Goal: Answer question/provide support: Share knowledge or assist other users

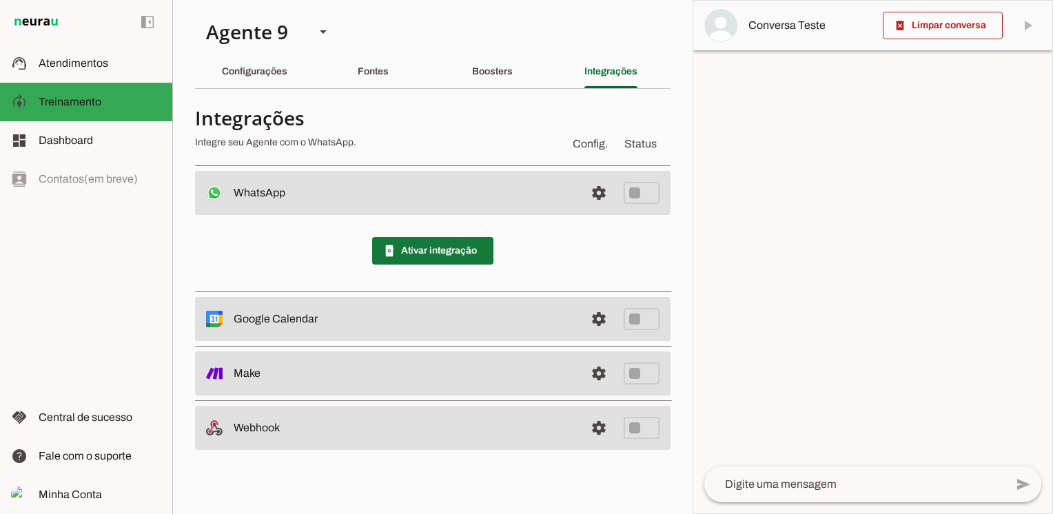
click at [429, 255] on span at bounding box center [432, 250] width 121 height 33
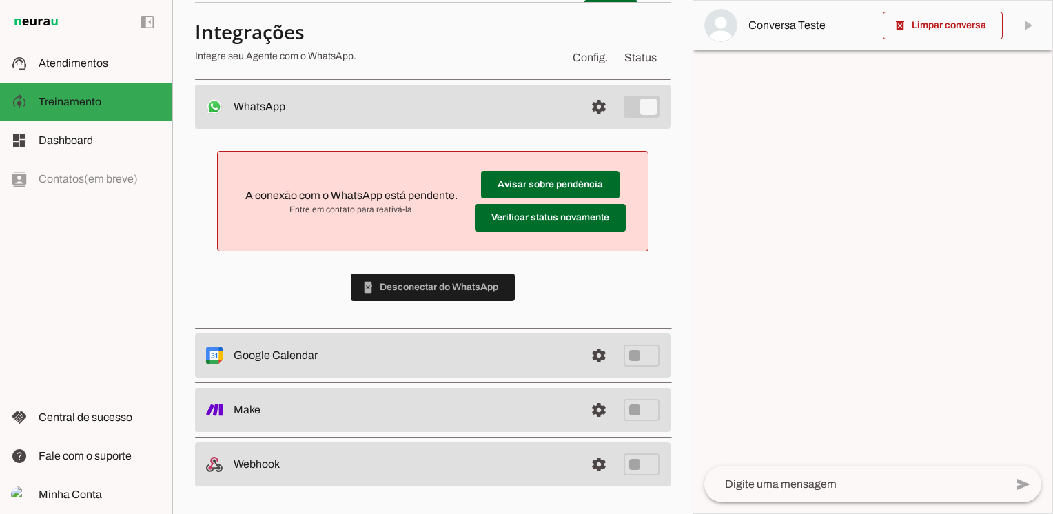
scroll to position [85, 0]
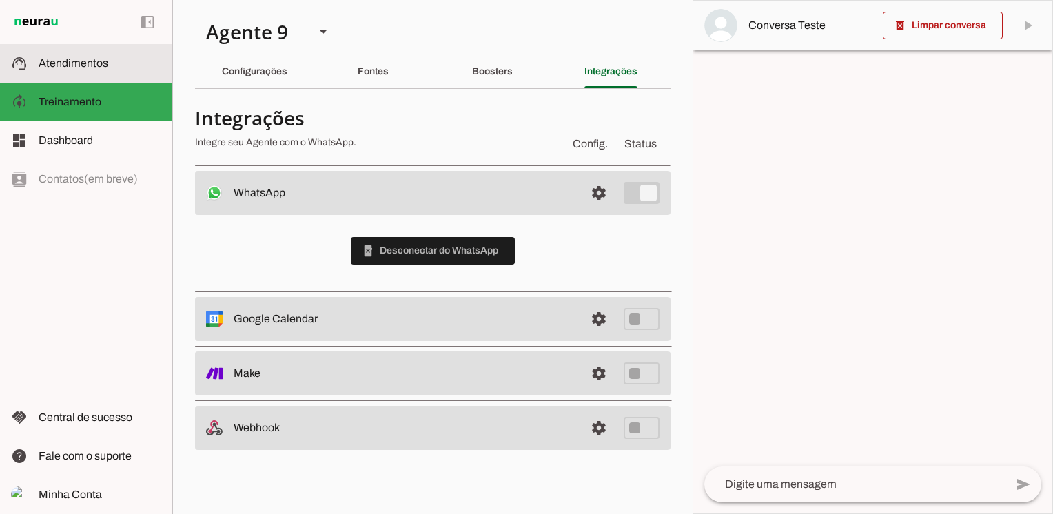
click at [73, 60] on span "Atendimentos" at bounding box center [74, 63] width 70 height 12
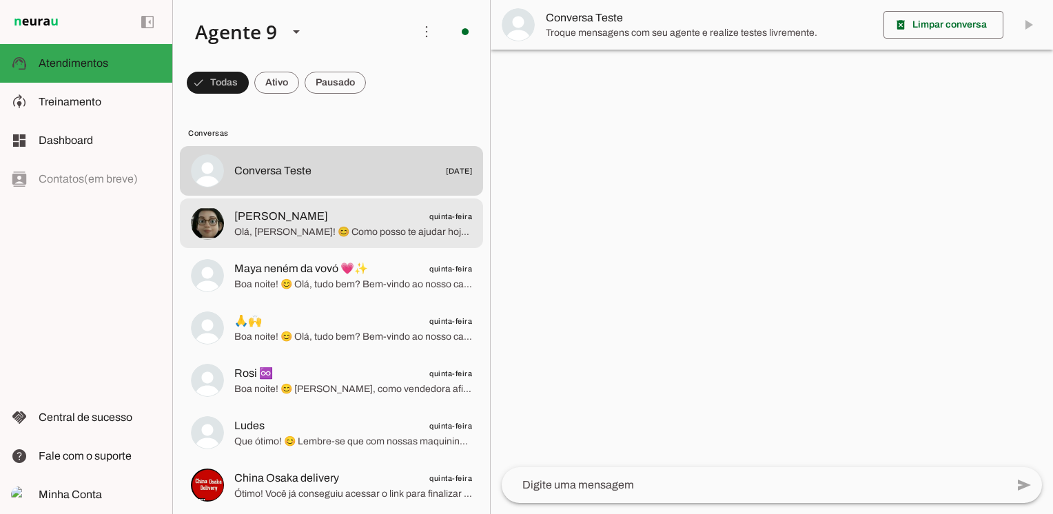
click at [267, 228] on span "Olá, [PERSON_NAME]! 😊 Como posso te ajudar hoje a encontrar a maquininha perfei…" at bounding box center [353, 232] width 238 height 14
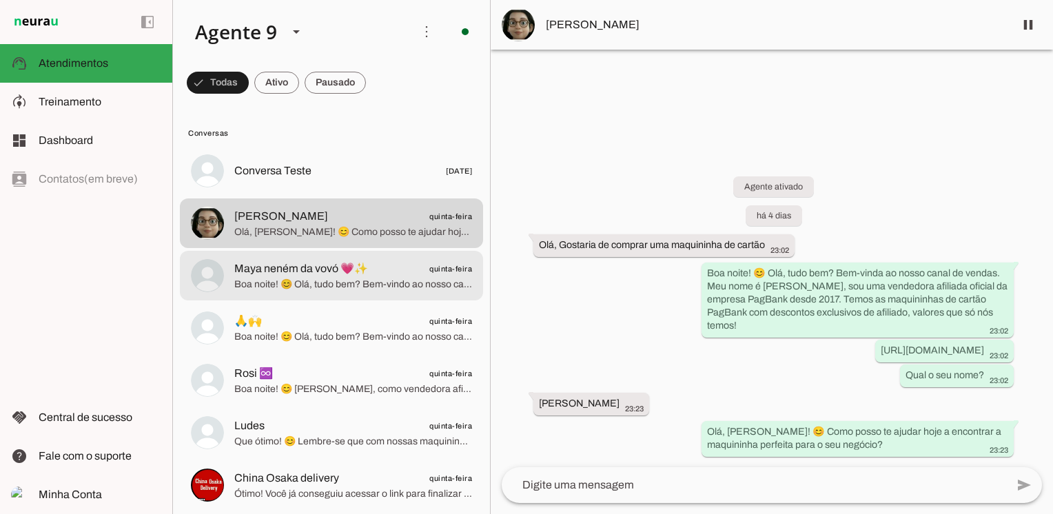
click at [258, 196] on md-item "Maya neném da vovó 💗✨ quinta-feira Boa noite! 😊 Olá, tudo bem? Bem-vindo ao nos…" at bounding box center [331, 171] width 303 height 50
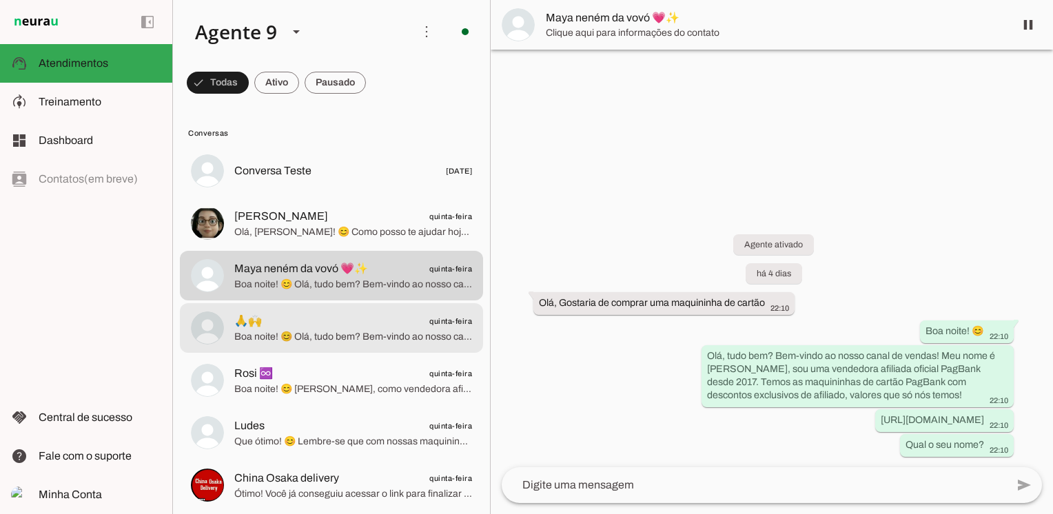
click at [274, 324] on span "🙏🙌 quinta-feira" at bounding box center [353, 321] width 238 height 17
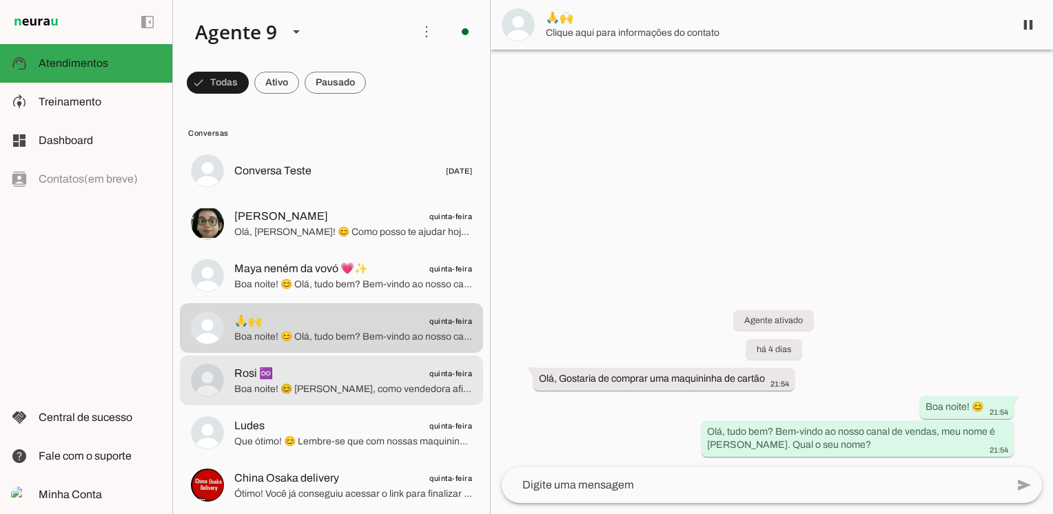
click at [288, 389] on span "Boa noite! 😊 [PERSON_NAME], como vendedora afiliada, não tenho acesso para ajud…" at bounding box center [353, 389] width 238 height 14
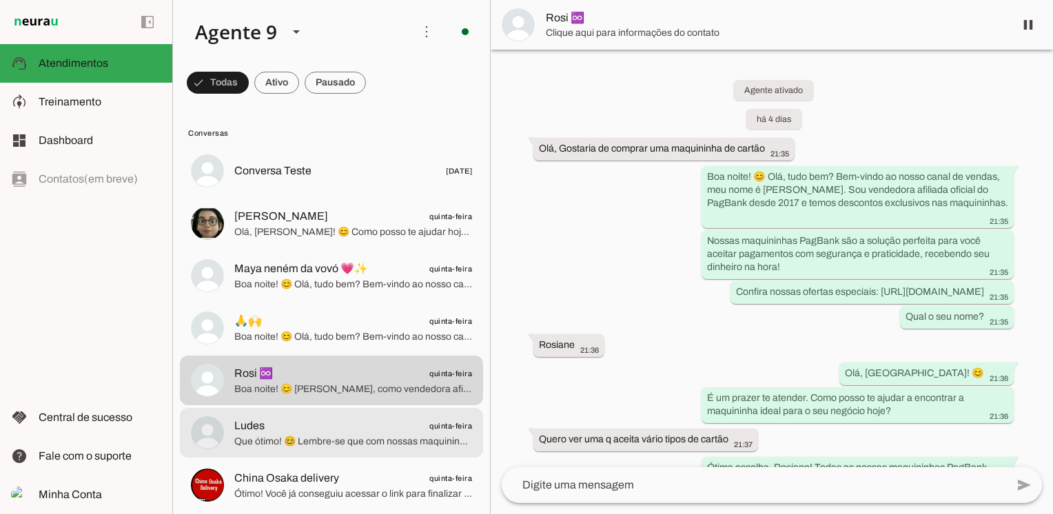
scroll to position [1010, 0]
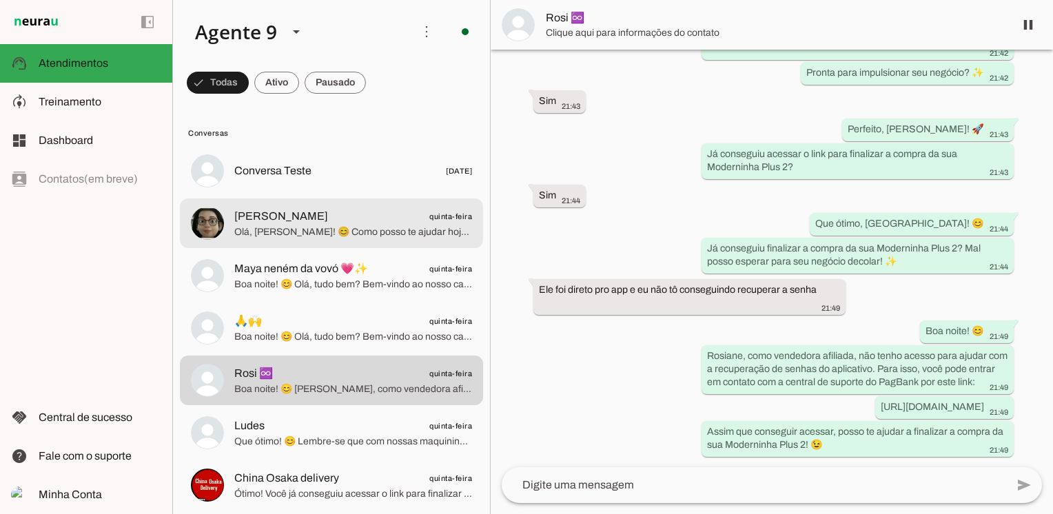
click at [343, 232] on span "Olá, [PERSON_NAME]! 😊 Como posso te ajudar hoje a encontrar a maquininha perfei…" at bounding box center [353, 232] width 238 height 14
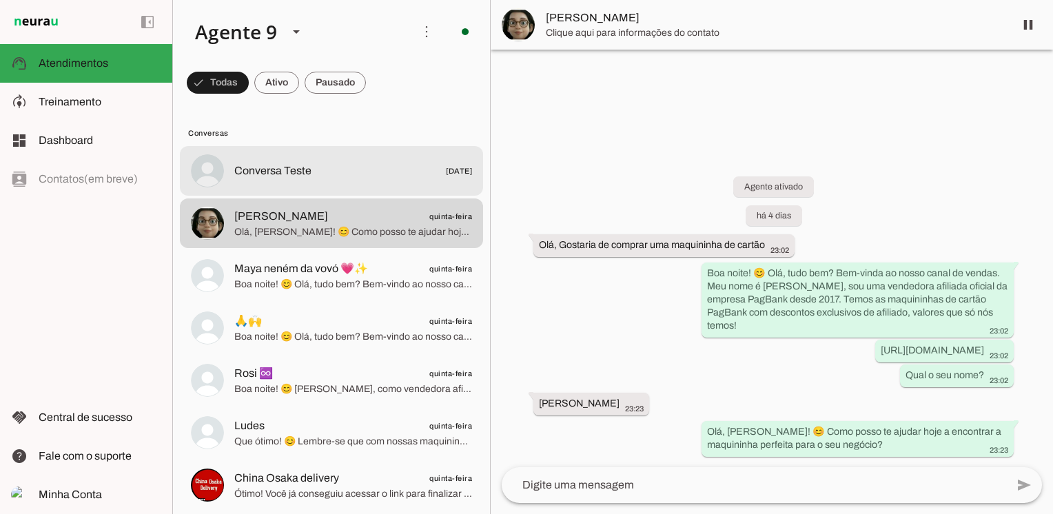
click at [324, 180] on div at bounding box center [353, 171] width 238 height 20
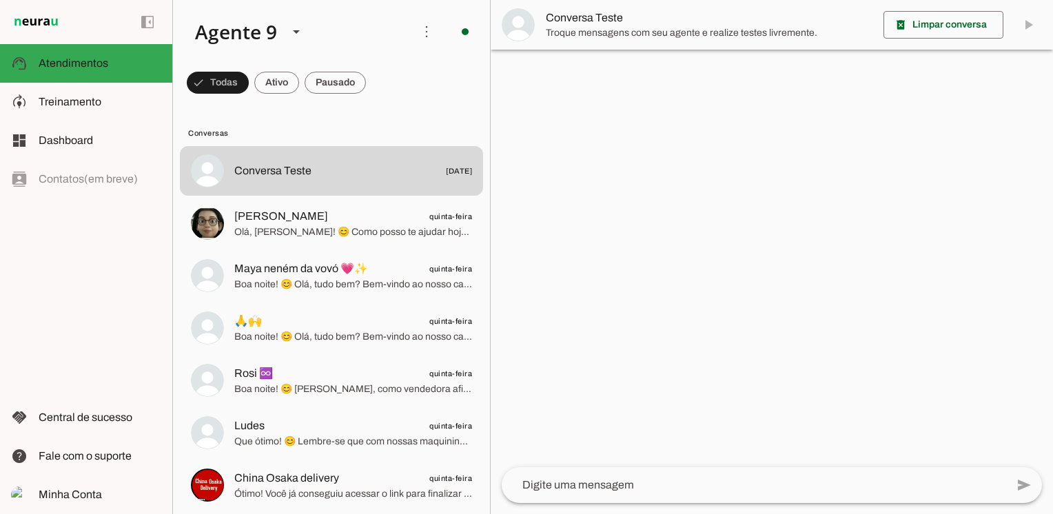
click at [613, 478] on textarea at bounding box center [754, 485] width 504 height 17
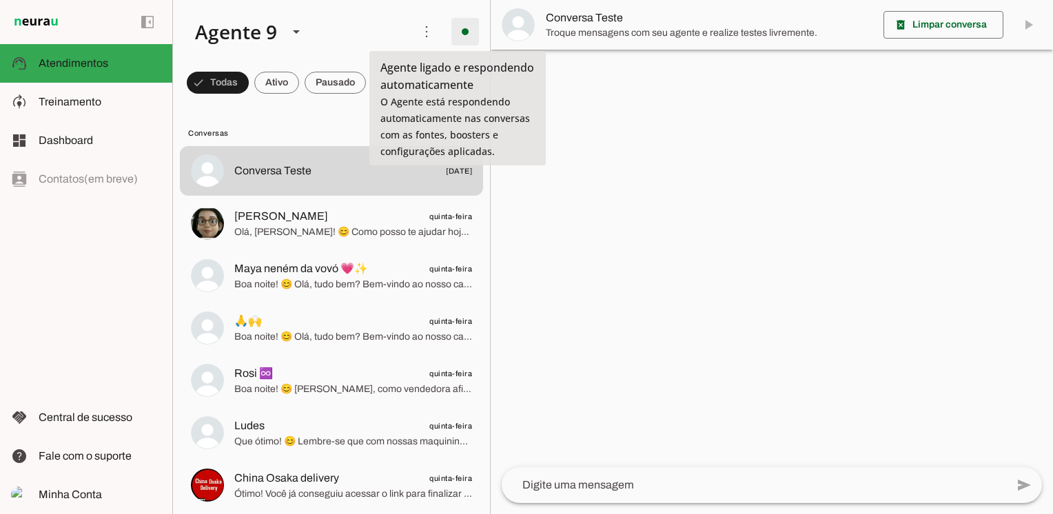
click at [466, 34] on span at bounding box center [465, 31] width 33 height 33
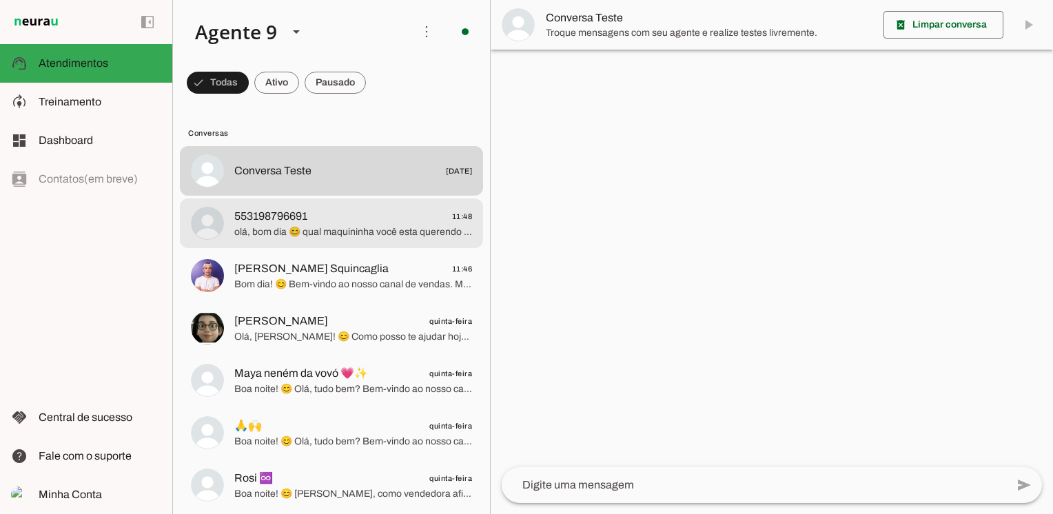
click at [281, 227] on span "olá, bom dia 😊 qual maquininha você esta querendo comprar, ou está com dúvidas ?" at bounding box center [353, 232] width 238 height 14
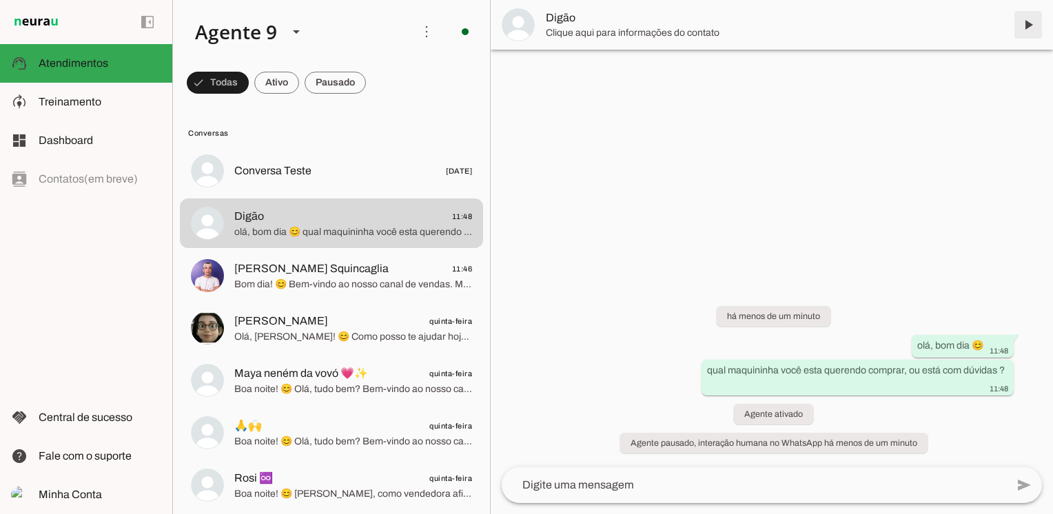
click at [1032, 29] on span at bounding box center [1028, 24] width 33 height 33
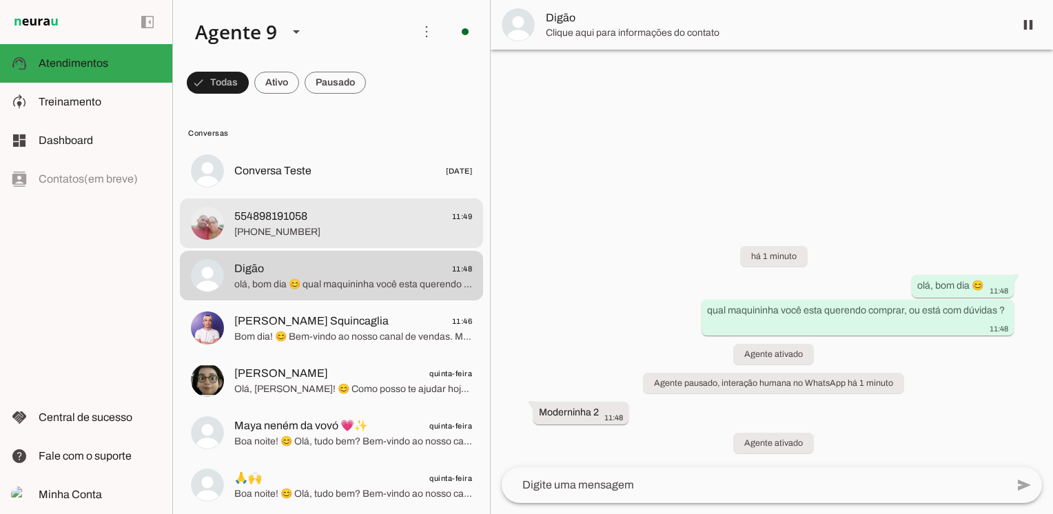
click at [306, 225] on span "[PHONE_NUMBER]" at bounding box center [353, 232] width 238 height 14
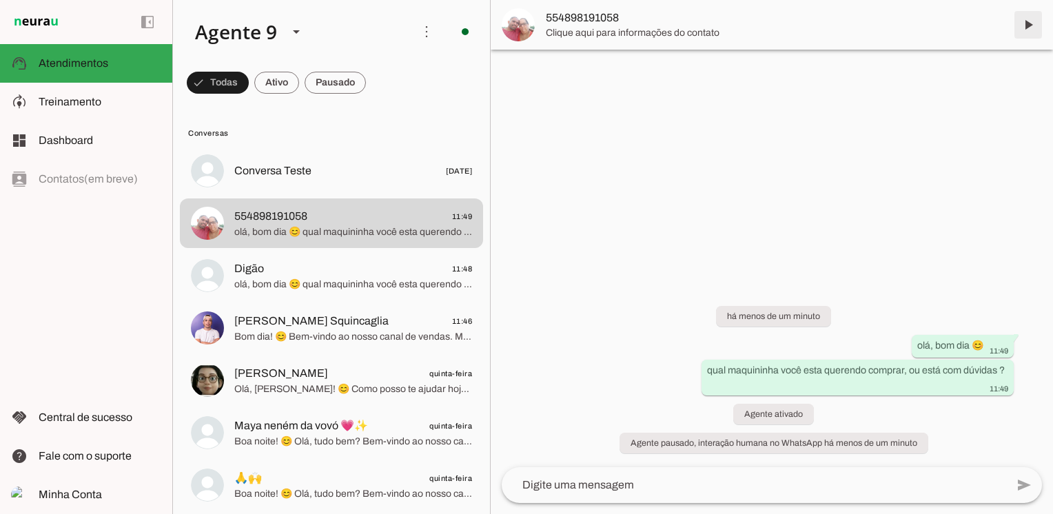
click at [1029, 25] on span at bounding box center [1028, 24] width 33 height 33
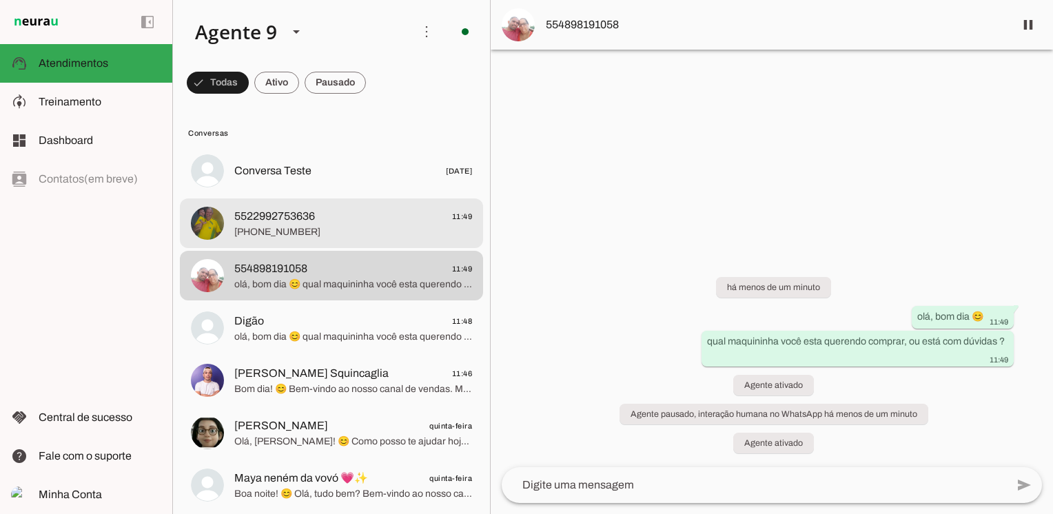
click at [320, 224] on span "5522992753636 11:49" at bounding box center [353, 216] width 238 height 17
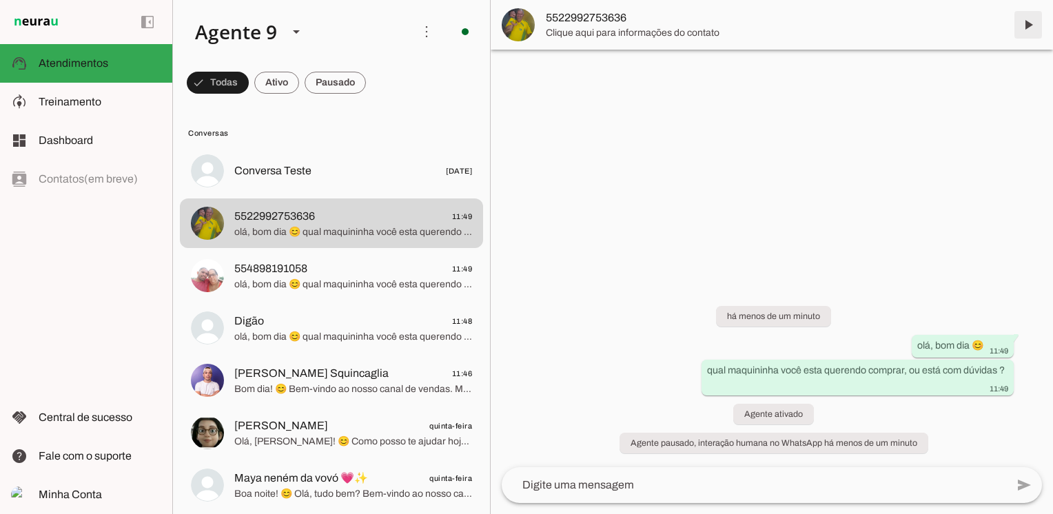
click at [1028, 23] on span at bounding box center [1028, 24] width 33 height 33
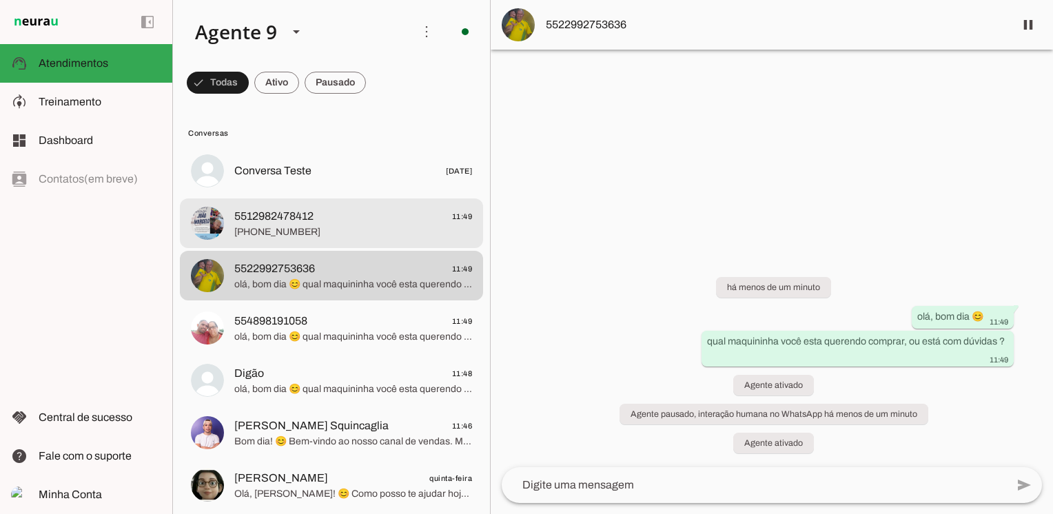
click at [361, 215] on span "5512982478412 11:49" at bounding box center [353, 216] width 238 height 17
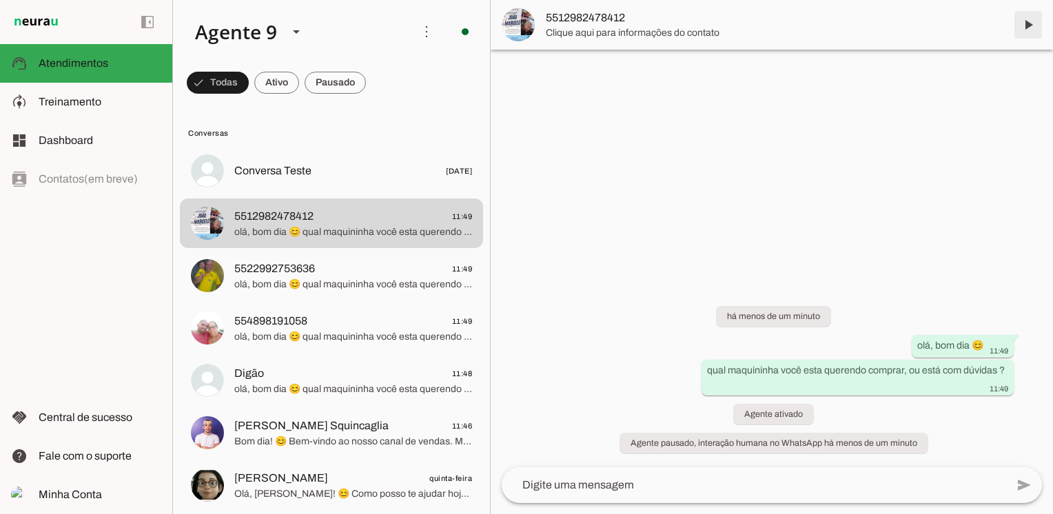
click at [1028, 30] on span at bounding box center [1028, 24] width 33 height 33
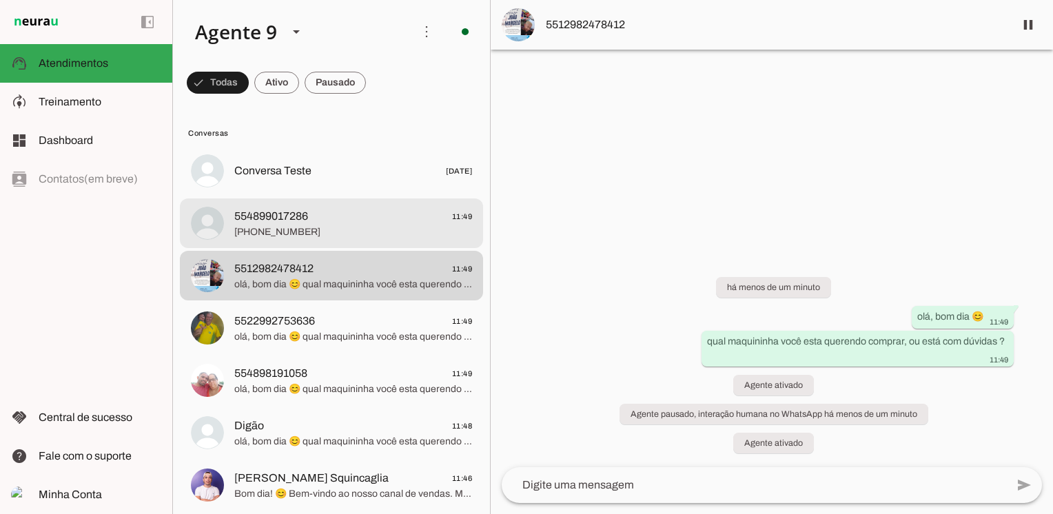
click at [305, 211] on span "554899017286" at bounding box center [271, 216] width 74 height 17
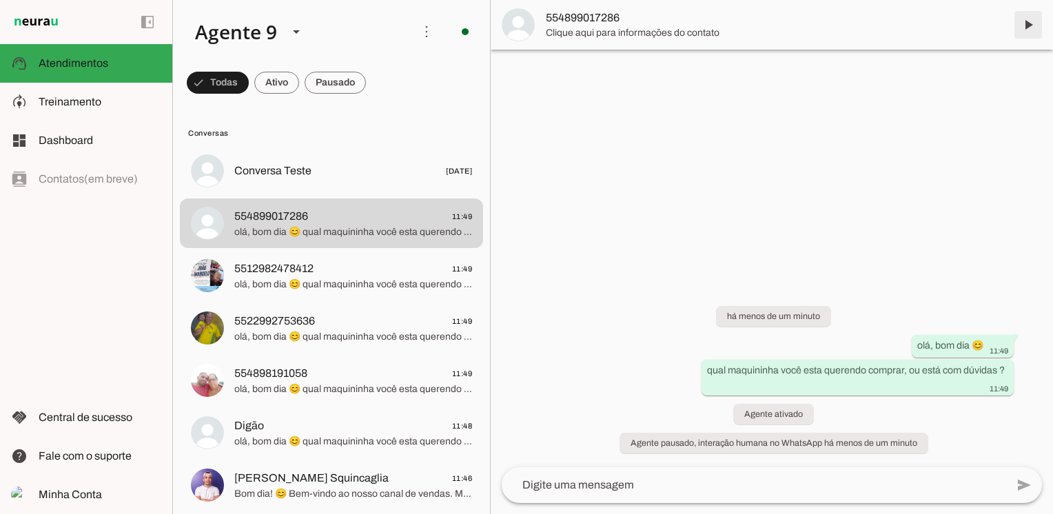
click at [1021, 21] on span at bounding box center [1028, 24] width 33 height 33
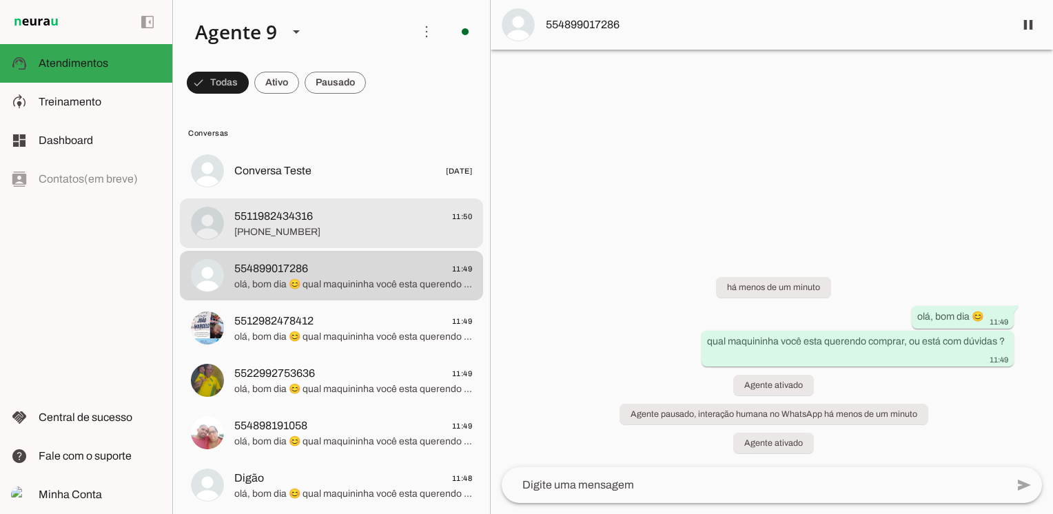
click at [311, 225] on span "[PHONE_NUMBER]" at bounding box center [353, 232] width 238 height 14
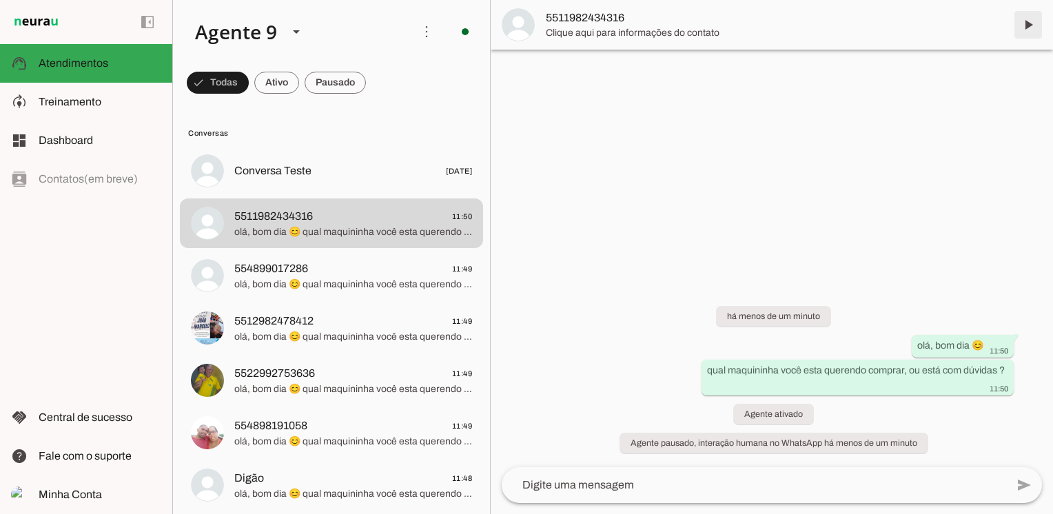
click at [1023, 23] on span at bounding box center [1028, 24] width 33 height 33
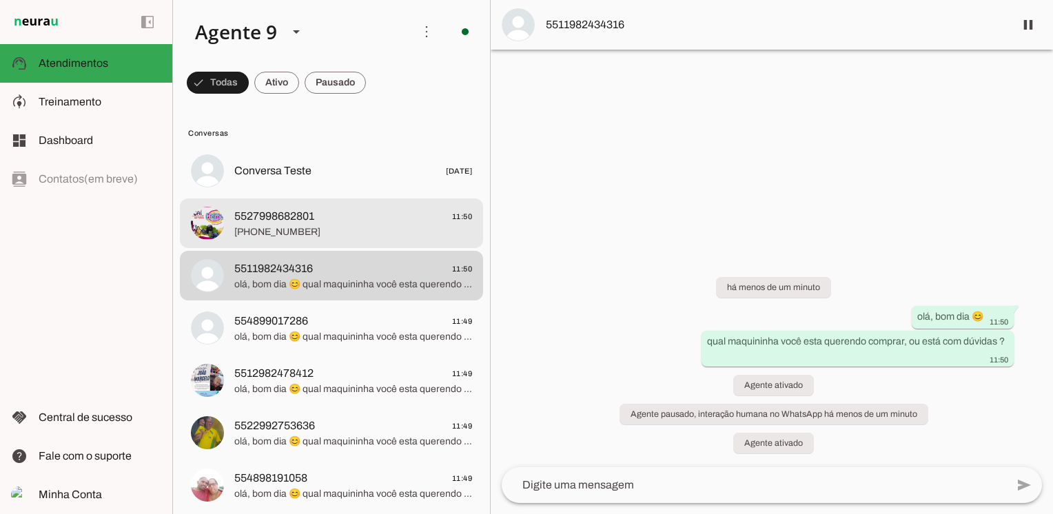
click at [300, 219] on span "5527998682801" at bounding box center [274, 216] width 80 height 17
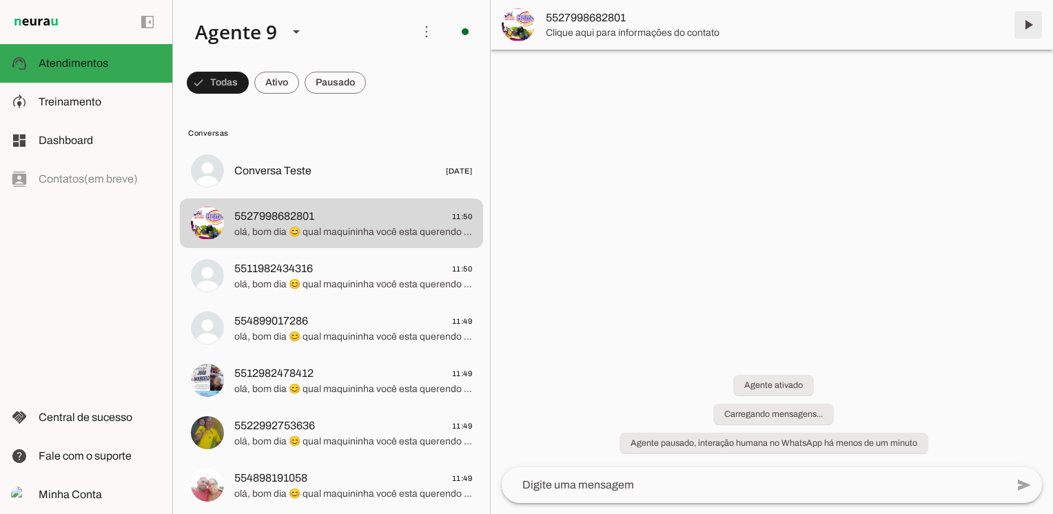
click at [1027, 23] on span at bounding box center [1028, 24] width 33 height 33
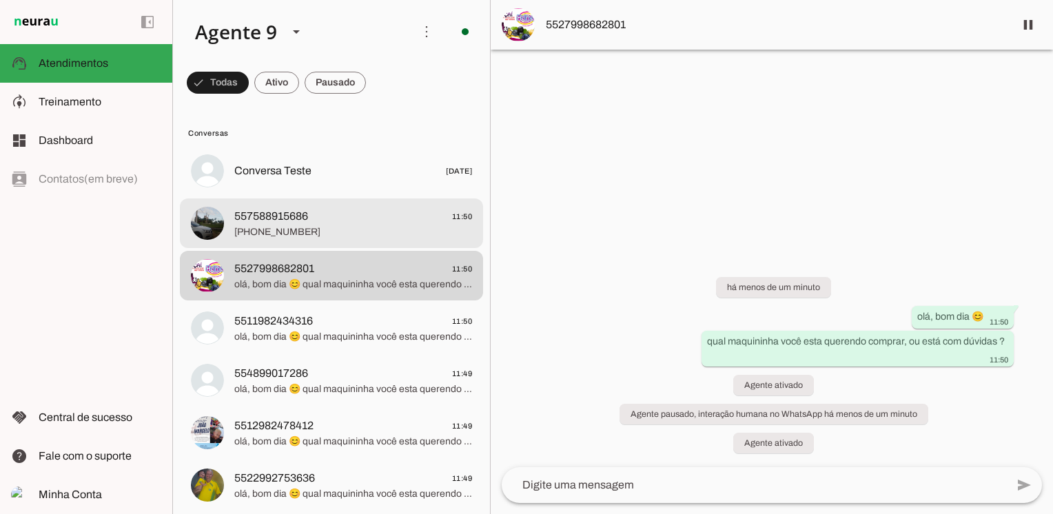
click at [289, 181] on div at bounding box center [353, 171] width 238 height 20
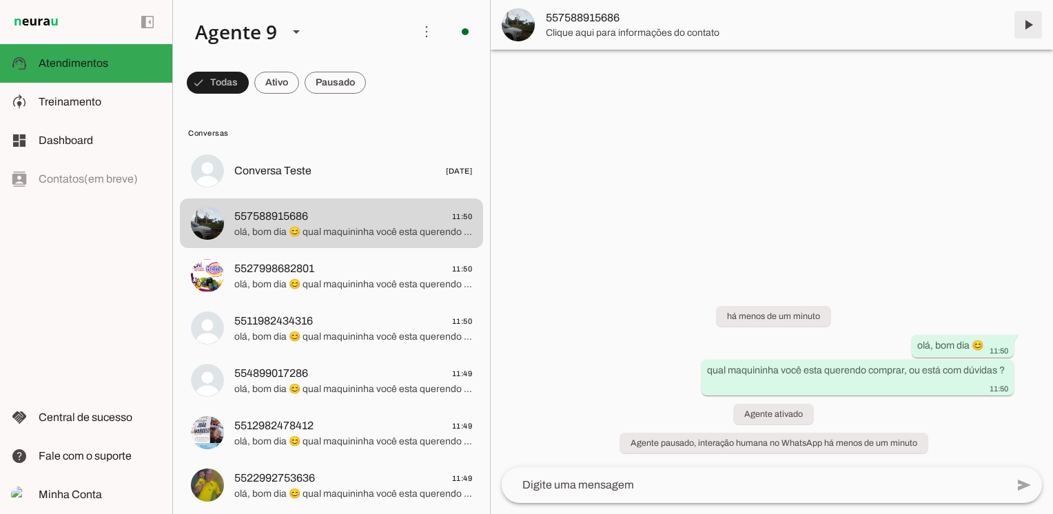
click at [1030, 25] on span at bounding box center [1028, 24] width 33 height 33
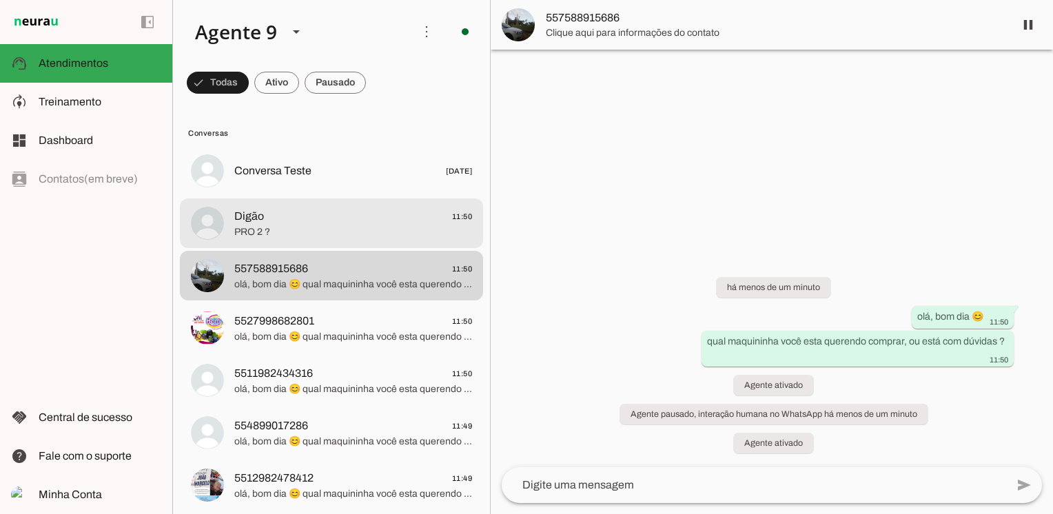
click at [267, 219] on span "Digão 11:50" at bounding box center [353, 216] width 238 height 17
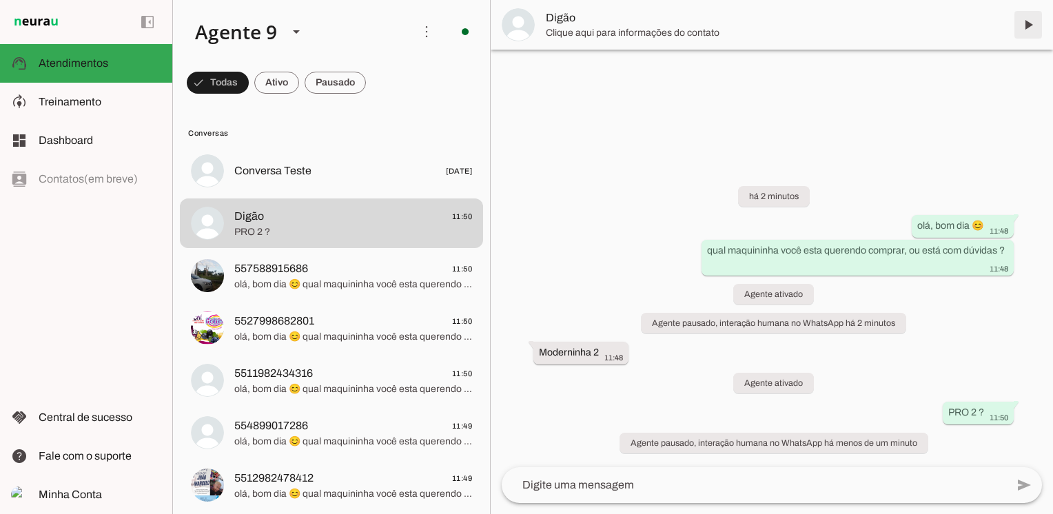
click at [1028, 30] on span at bounding box center [1028, 24] width 33 height 33
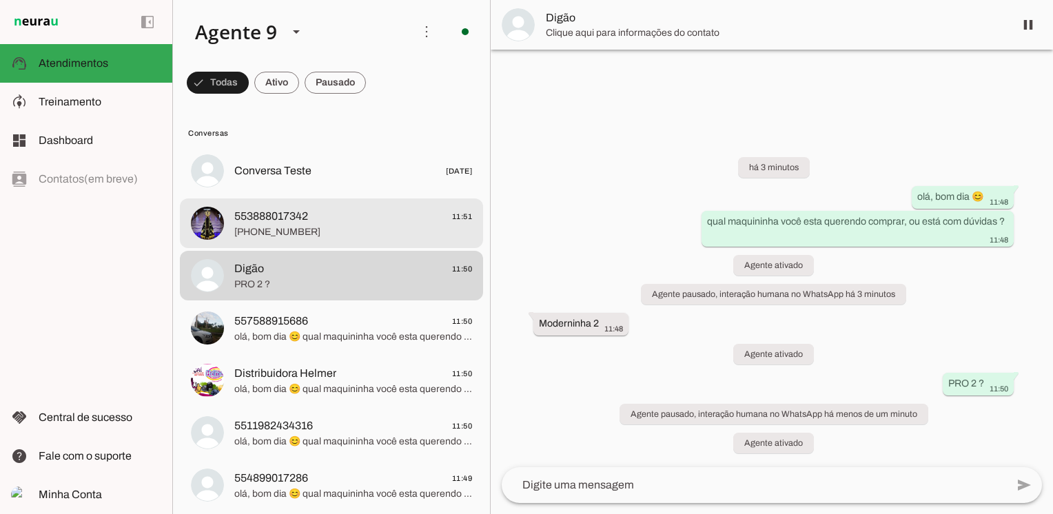
click at [302, 227] on span "[PHONE_NUMBER]" at bounding box center [353, 232] width 238 height 14
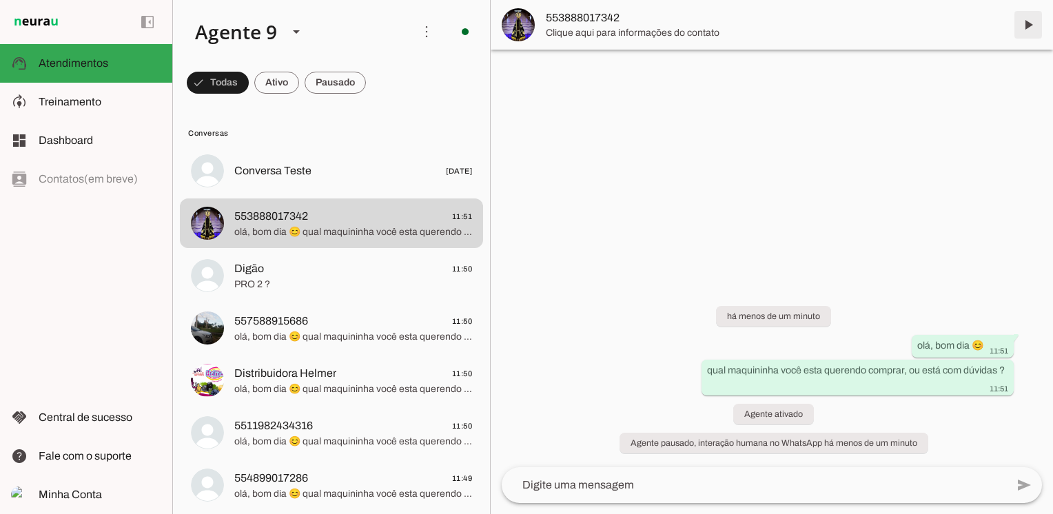
click at [1028, 26] on span at bounding box center [1028, 24] width 33 height 33
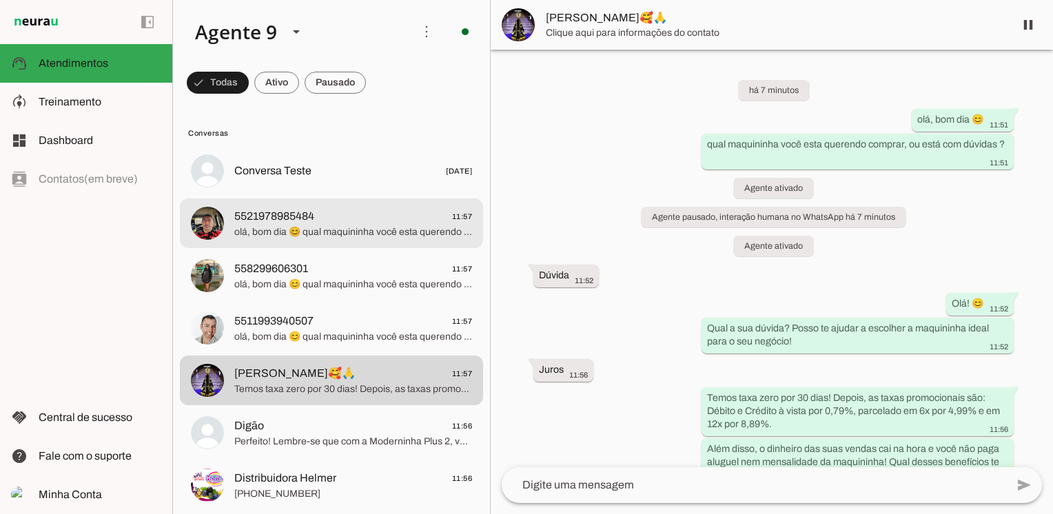
click at [359, 213] on span "5521978985484 11:57" at bounding box center [353, 216] width 238 height 17
click at [343, 238] on span "olá, bom dia 😊 qual maquininha você esta querendo comprar, ou está com dúvidas ?" at bounding box center [353, 232] width 238 height 14
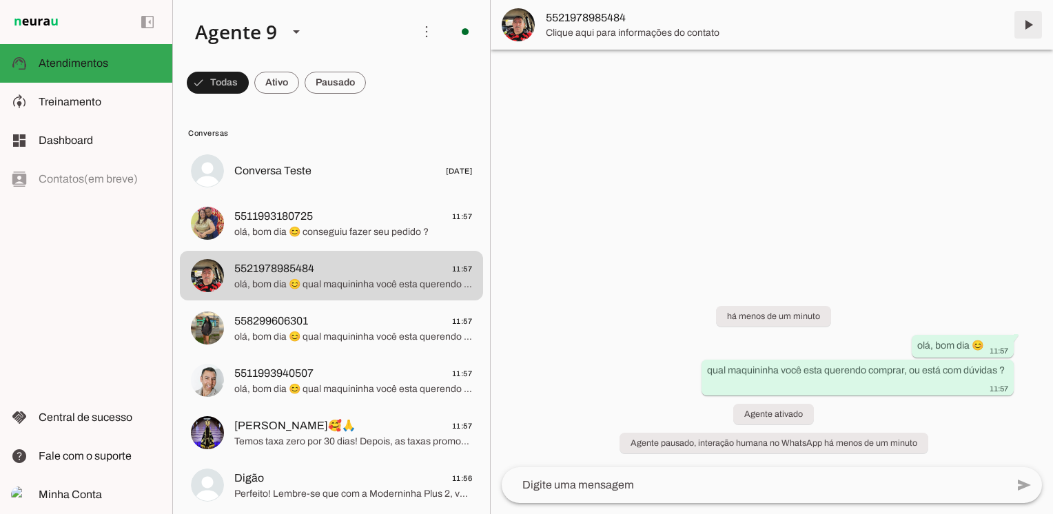
click at [1027, 26] on span at bounding box center [1028, 24] width 33 height 33
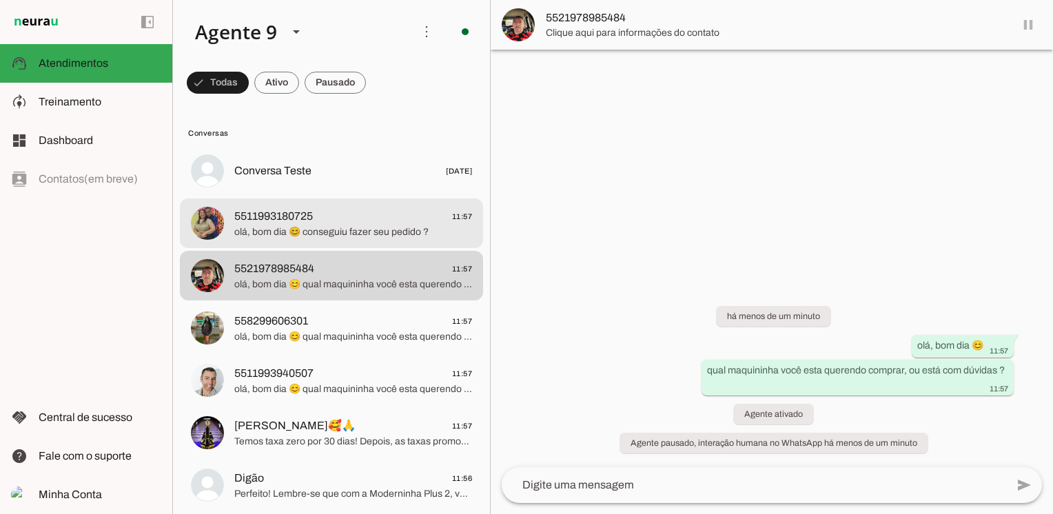
click at [314, 226] on span "olá, bom dia 😊 conseguiu fazer seu pedido ?" at bounding box center [353, 232] width 238 height 14
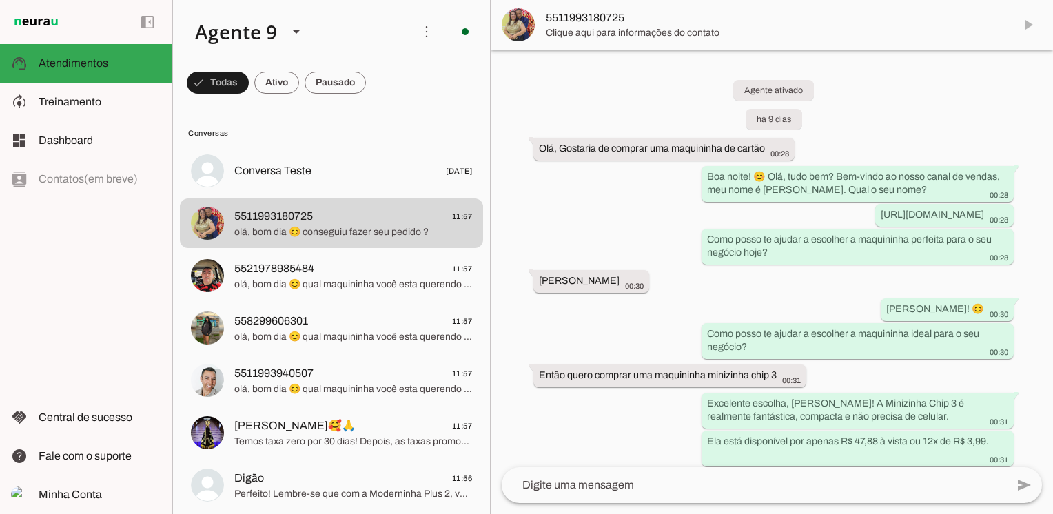
scroll to position [789, 0]
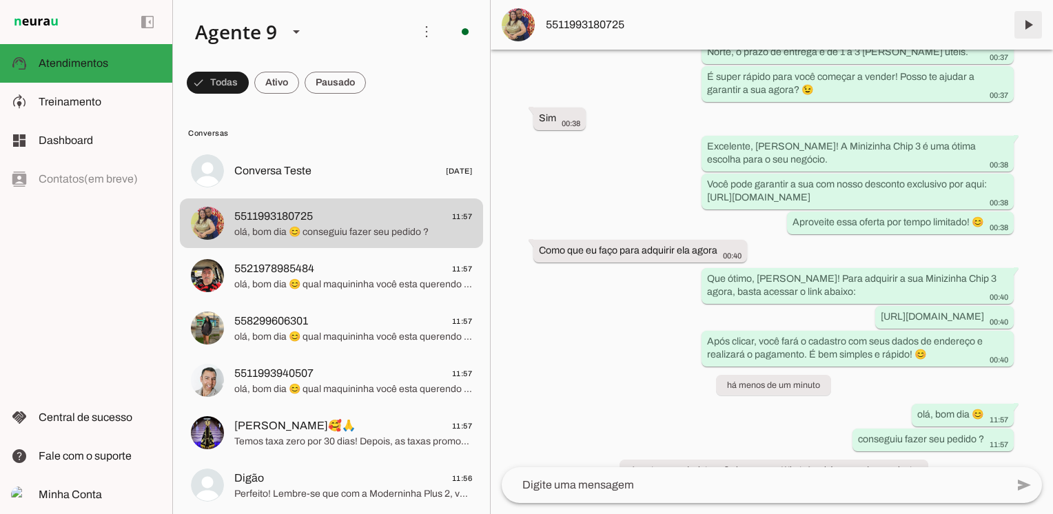
click at [1026, 27] on span at bounding box center [1028, 24] width 33 height 33
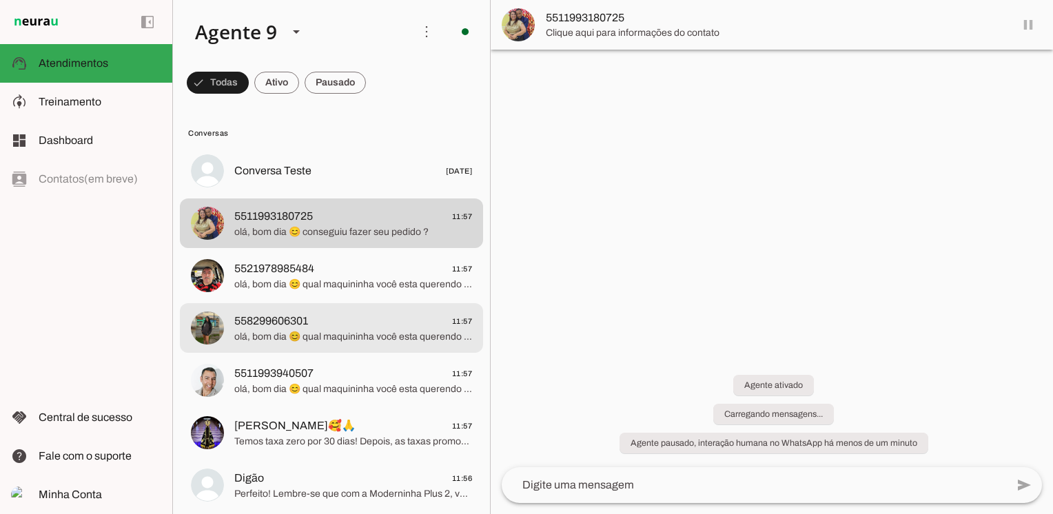
scroll to position [0, 0]
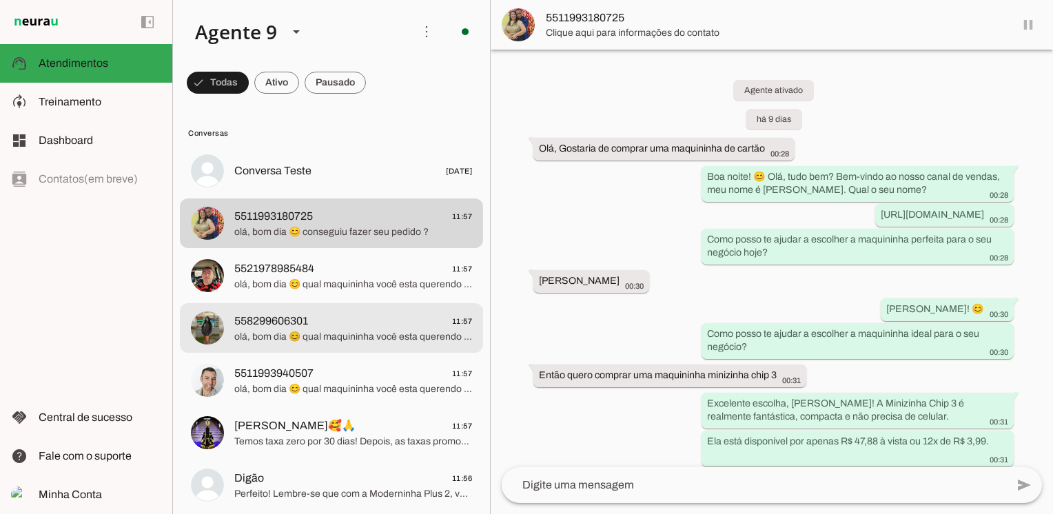
click at [380, 325] on span "558299606301 11:57" at bounding box center [353, 321] width 238 height 17
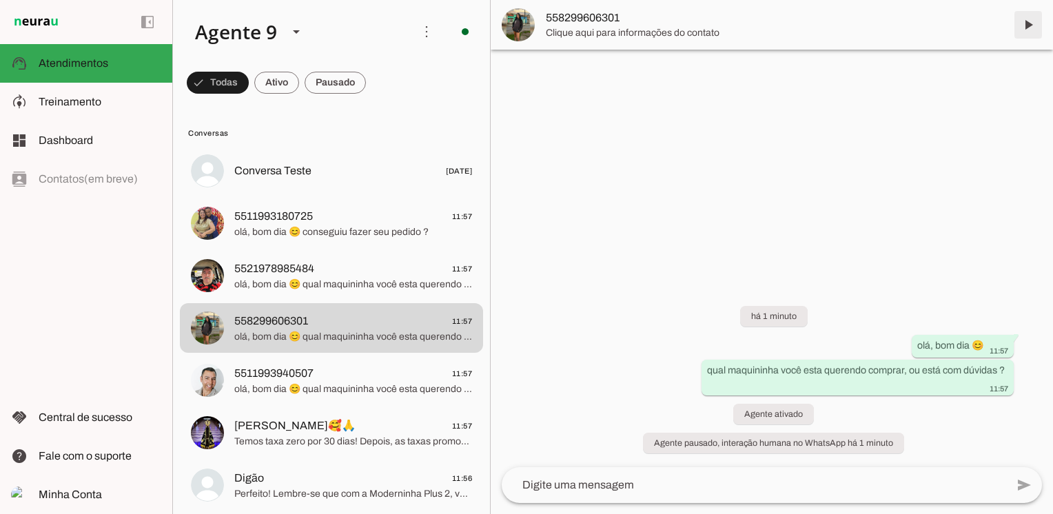
click at [1028, 25] on span at bounding box center [1028, 24] width 33 height 33
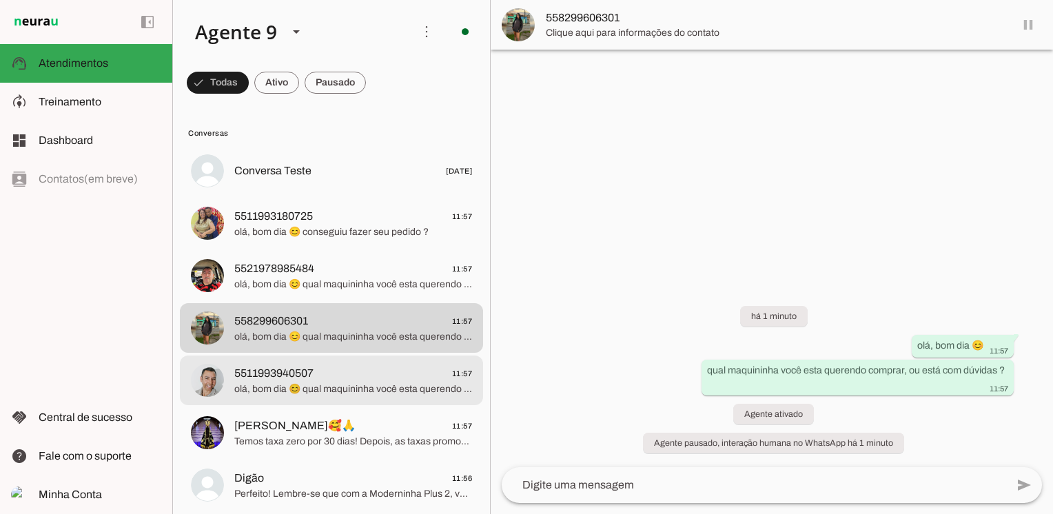
click at [350, 391] on span "olá, bom dia 😊 qual maquininha você esta querendo comprar, ou está com dúvidas ?" at bounding box center [353, 389] width 238 height 14
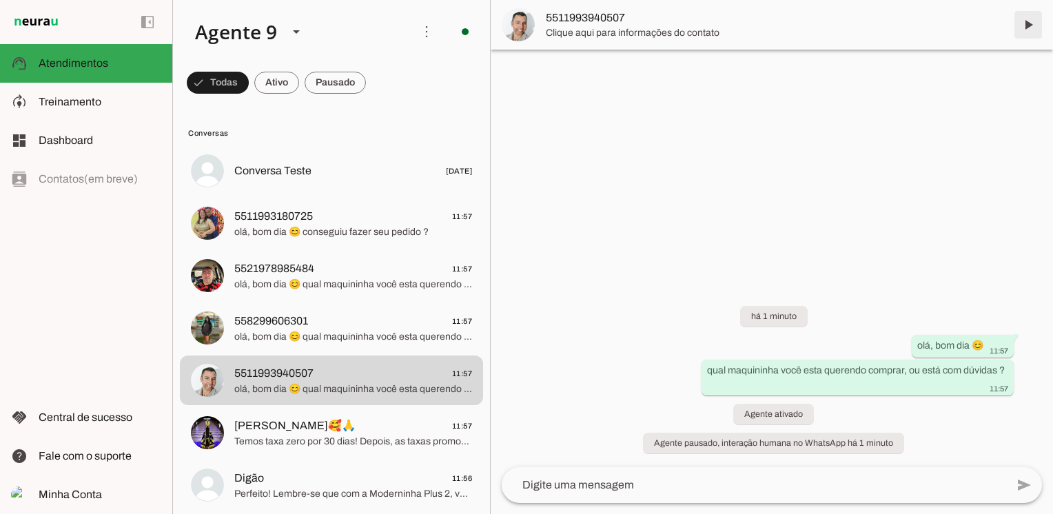
click at [1029, 27] on span at bounding box center [1028, 24] width 33 height 33
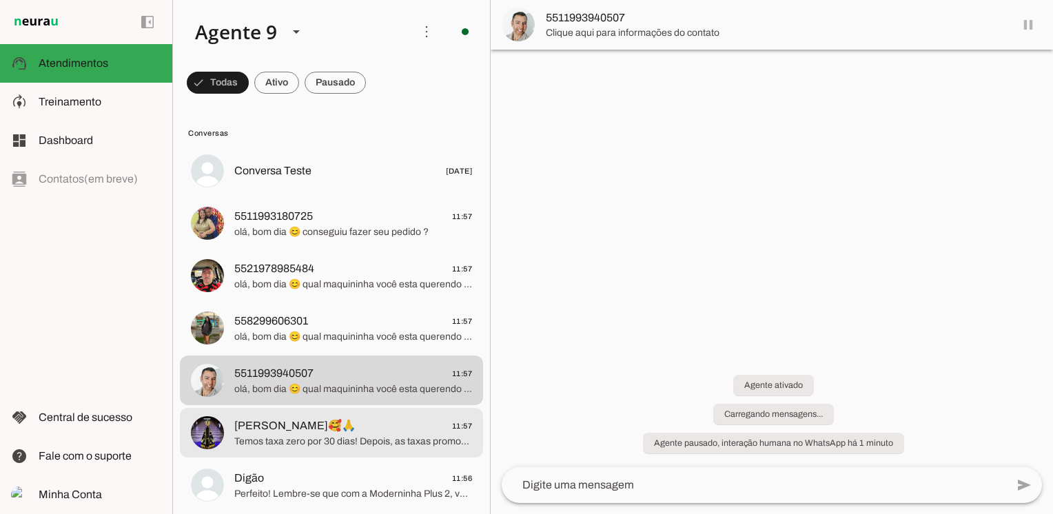
click at [358, 436] on span "Temos taxa zero por 30 dias! Depois, as taxas promocionais são: Débito e Crédit…" at bounding box center [353, 442] width 238 height 14
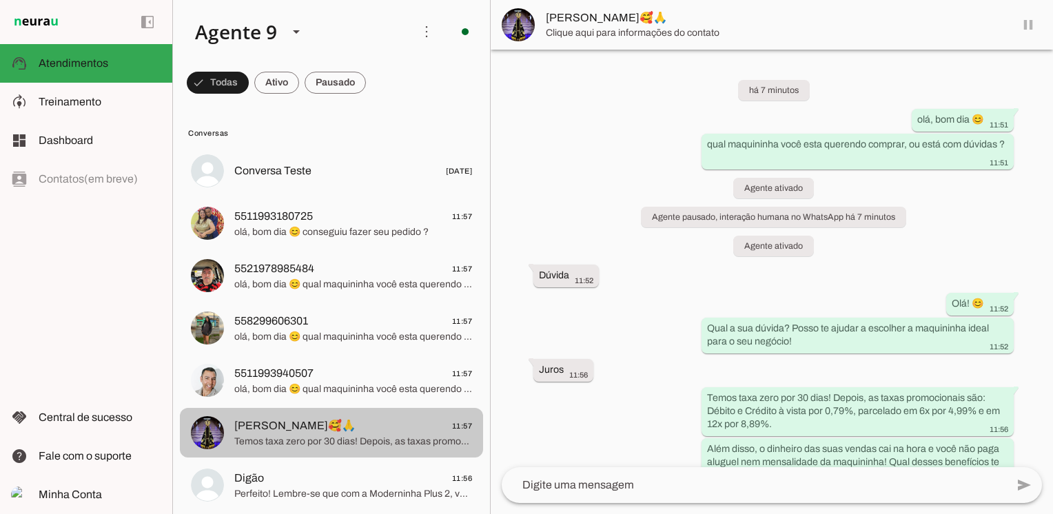
scroll to position [175, 0]
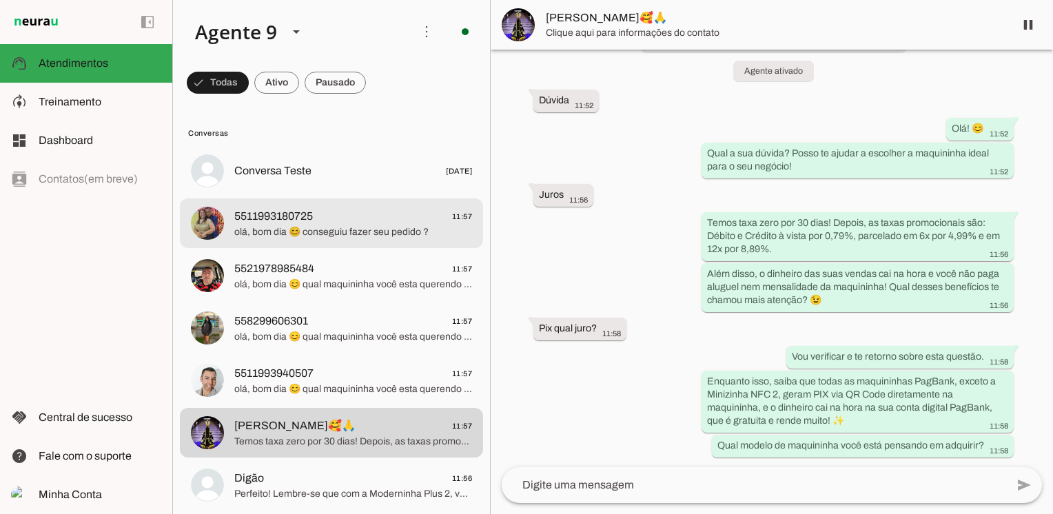
click at [329, 238] on span "olá, bom dia 😊 conseguiu fazer seu pedido ?" at bounding box center [353, 232] width 238 height 14
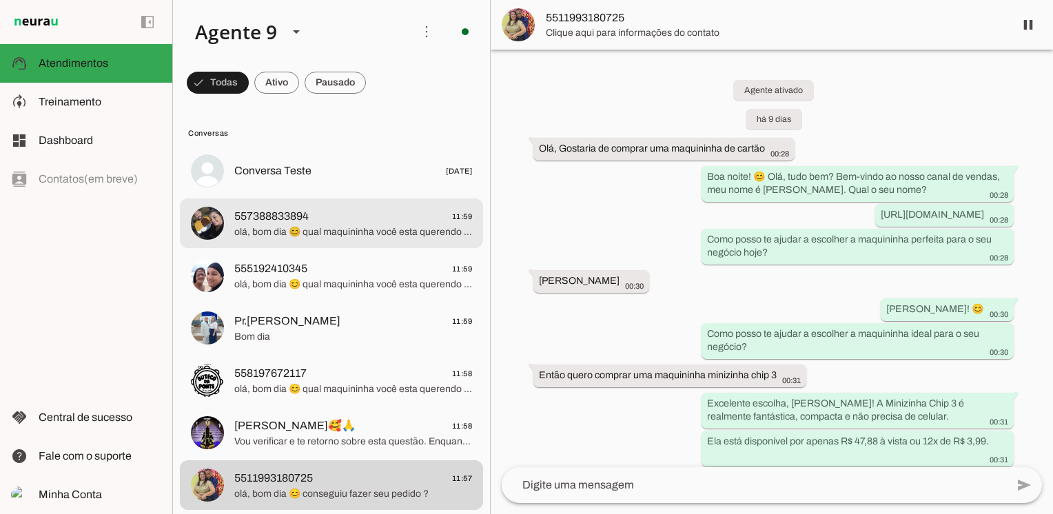
click at [311, 225] on span "olá, bom dia 😊 qual maquininha você esta querendo comprar, ou está com dúvidas ?" at bounding box center [353, 232] width 238 height 14
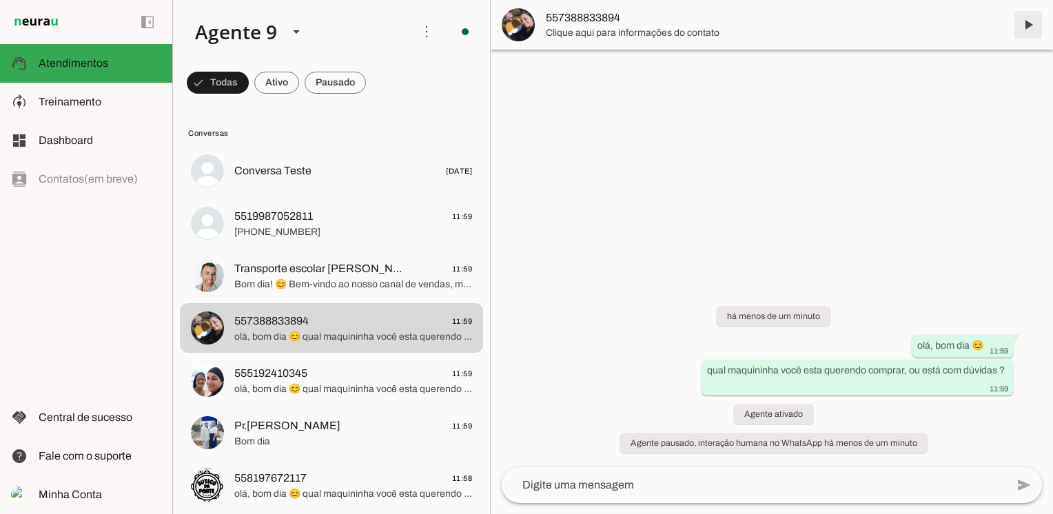
click at [1028, 29] on span at bounding box center [1028, 24] width 33 height 33
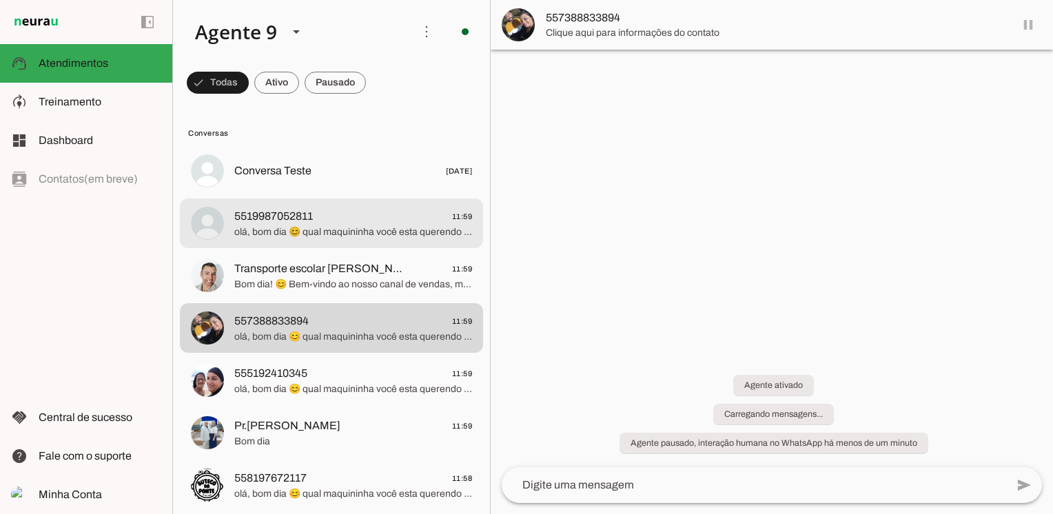
click at [340, 219] on span "5519987052811 11:59" at bounding box center [353, 216] width 238 height 17
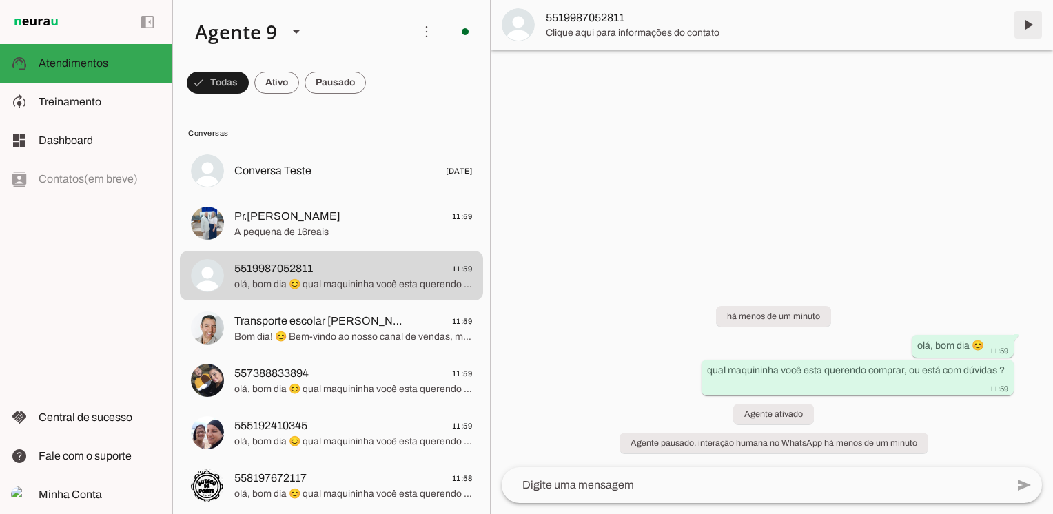
click at [1028, 27] on span at bounding box center [1028, 24] width 33 height 33
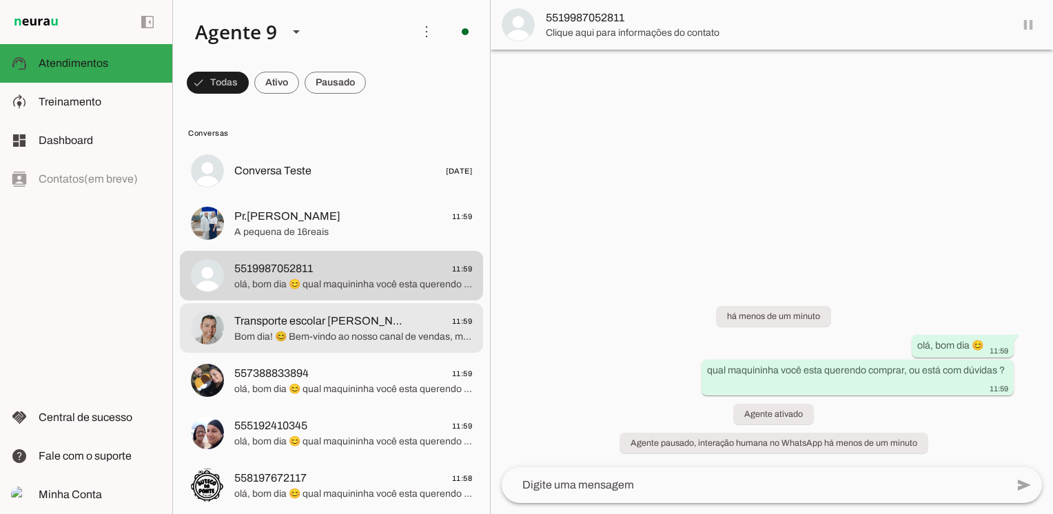
click at [326, 325] on span "Transporte escolar [PERSON_NAME]" at bounding box center [319, 321] width 171 height 17
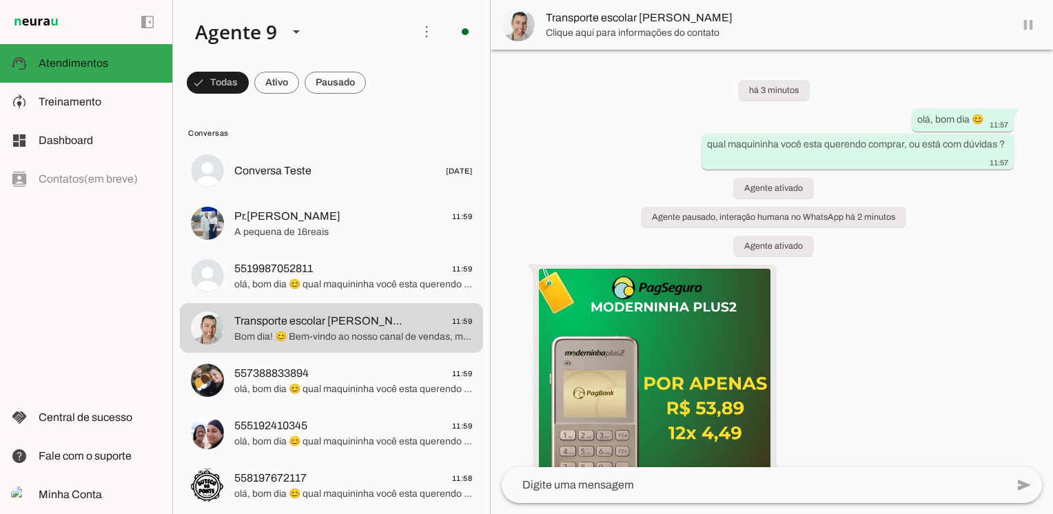
scroll to position [222, 0]
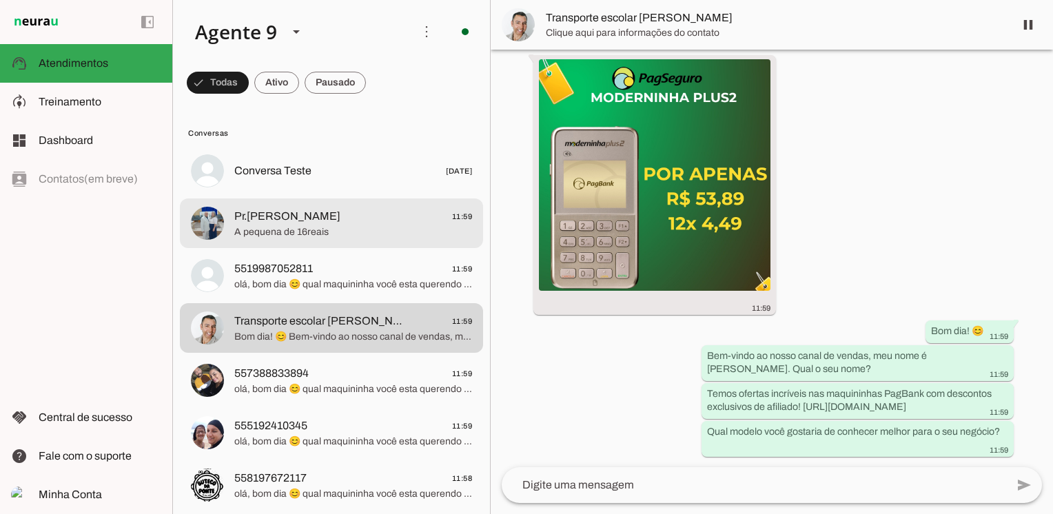
click at [323, 219] on span "Pr.[PERSON_NAME] 11:59" at bounding box center [353, 216] width 238 height 17
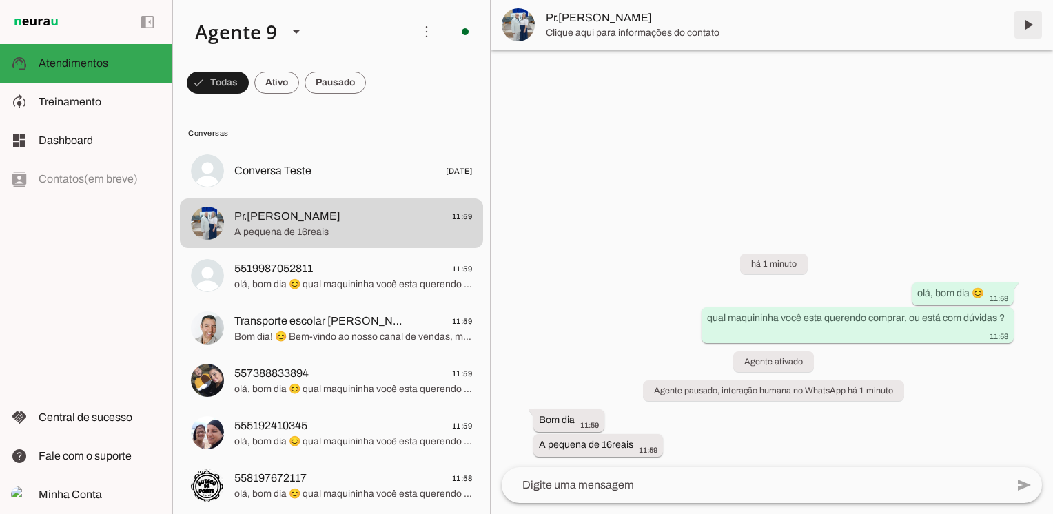
click at [1028, 24] on span at bounding box center [1028, 24] width 33 height 33
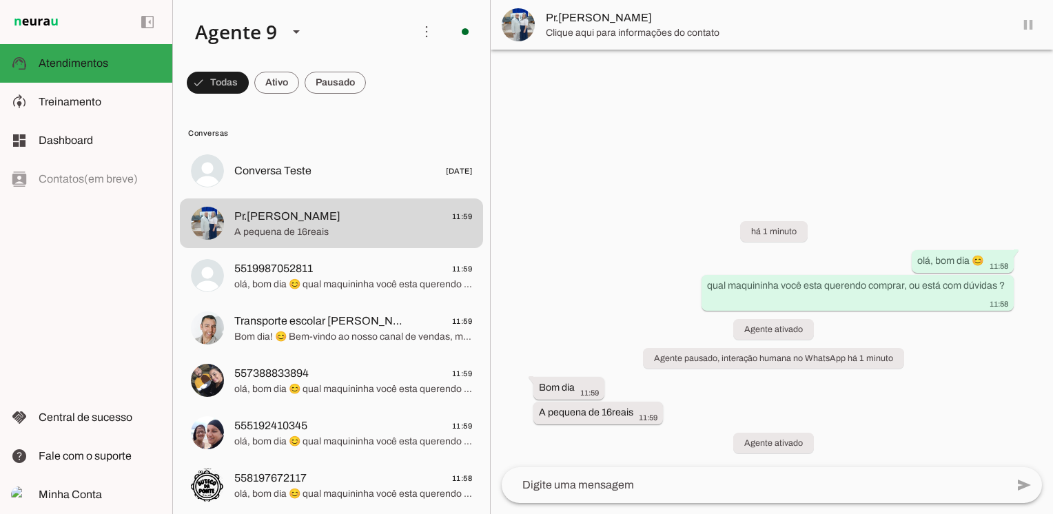
click at [684, 482] on textarea at bounding box center [754, 485] width 504 height 17
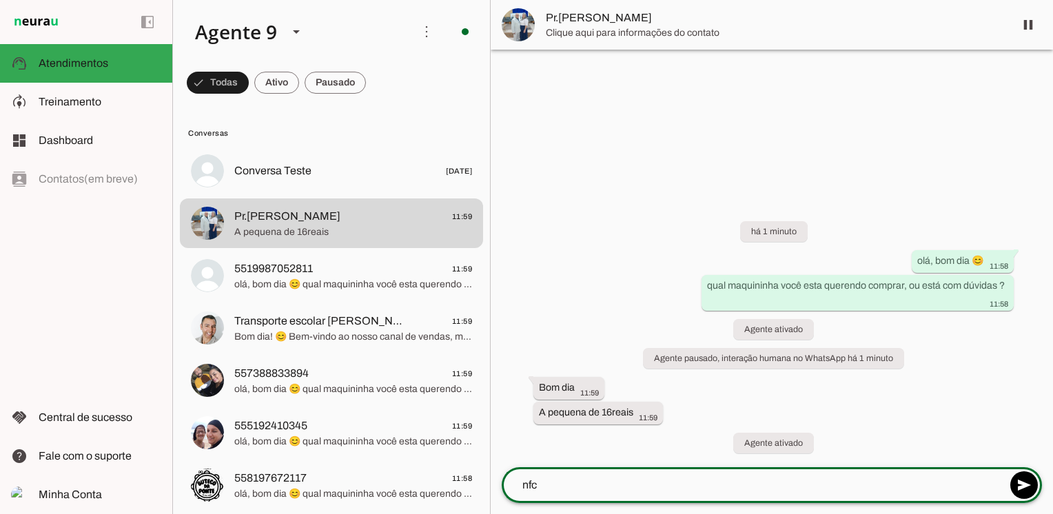
type textarea "nfc2"
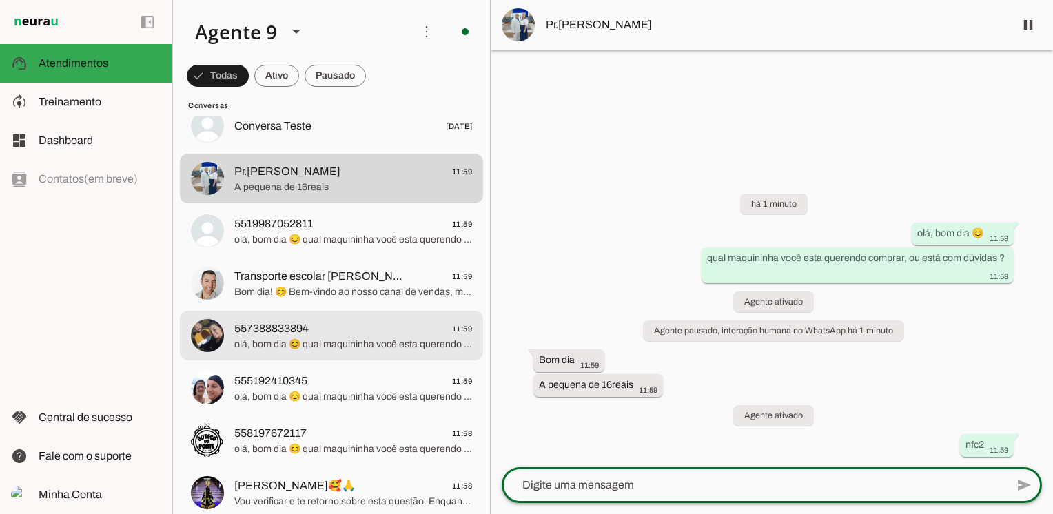
scroll to position [69, 0]
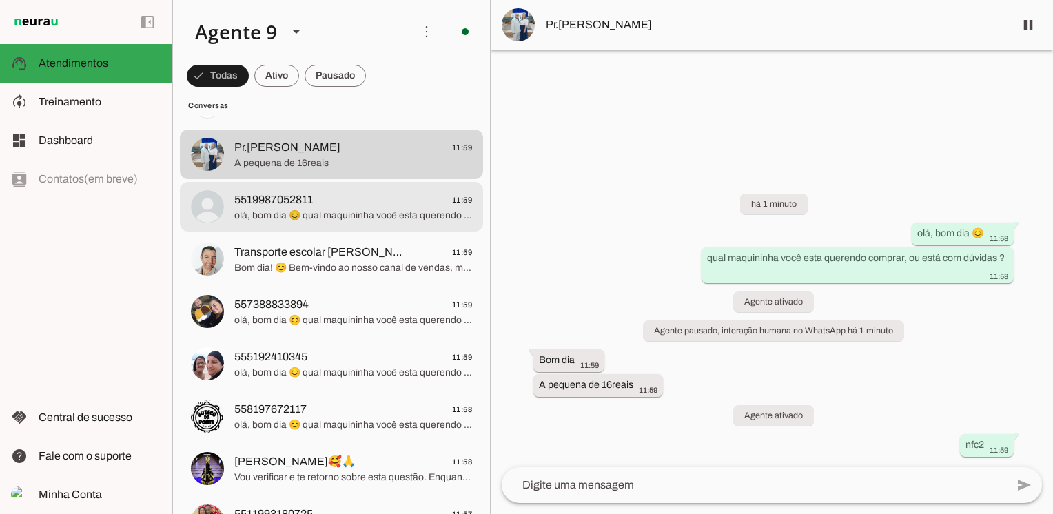
click at [318, 210] on span "olá, bom dia 😊 qual maquininha você esta querendo comprar, ou está com dúvidas ?" at bounding box center [353, 216] width 238 height 14
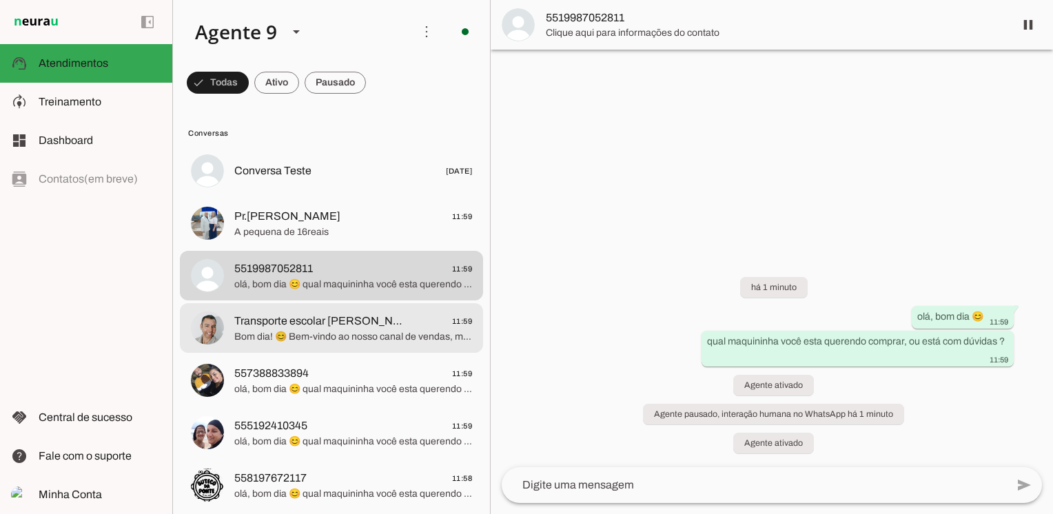
click at [325, 327] on span "Transporte escolar [PERSON_NAME]" at bounding box center [319, 321] width 171 height 17
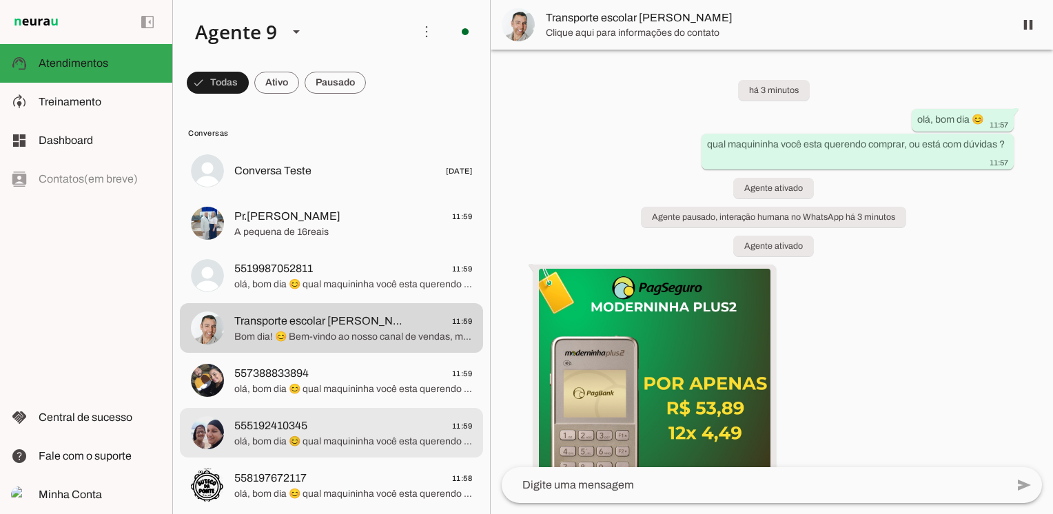
click at [336, 423] on span "555192410345 11:59" at bounding box center [353, 426] width 238 height 17
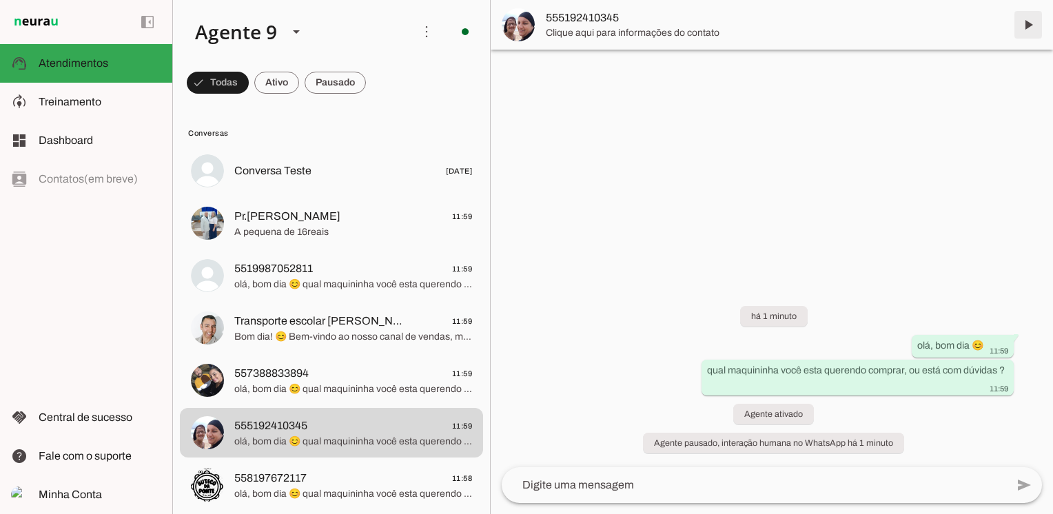
click at [1023, 28] on span at bounding box center [1028, 24] width 33 height 33
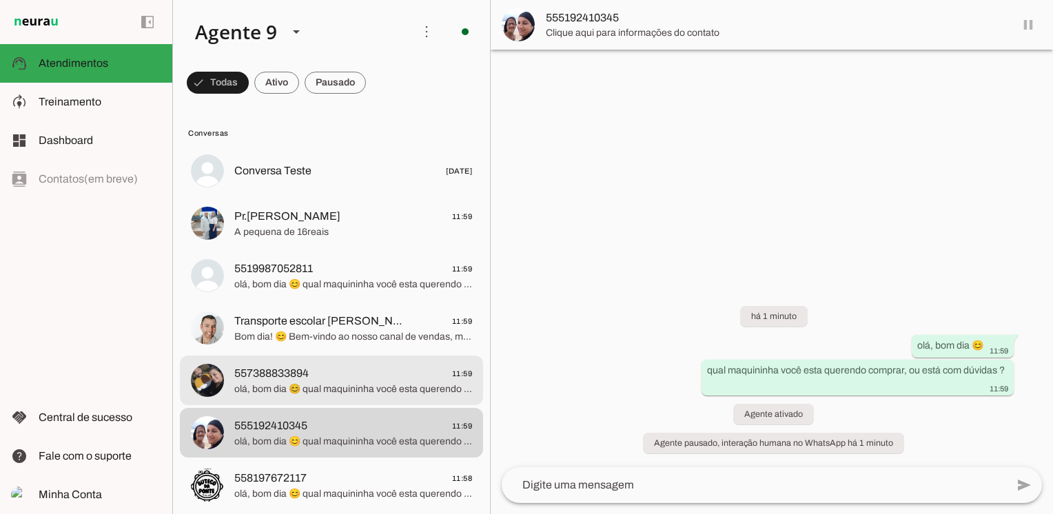
click at [340, 470] on span "558197672117 11:58" at bounding box center [353, 478] width 238 height 17
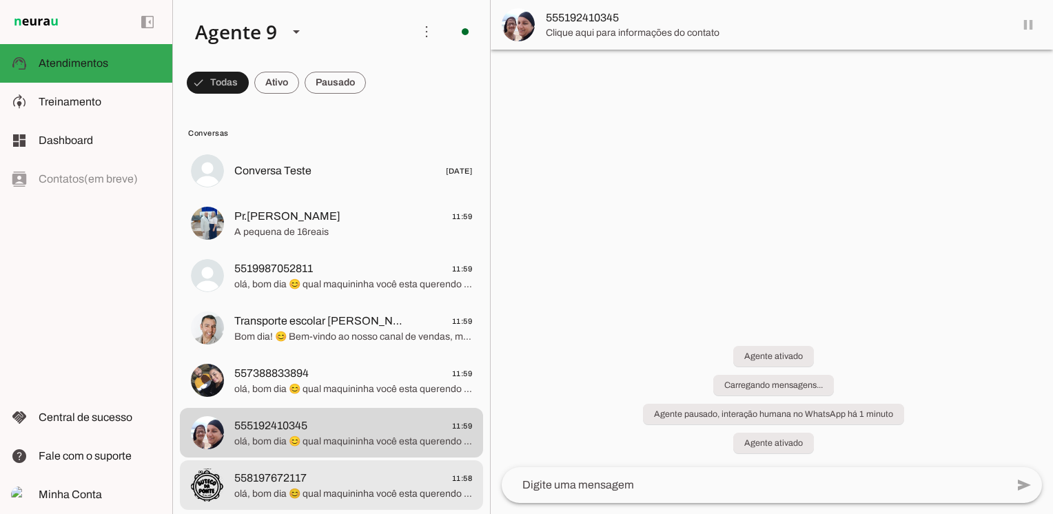
scroll to position [69, 0]
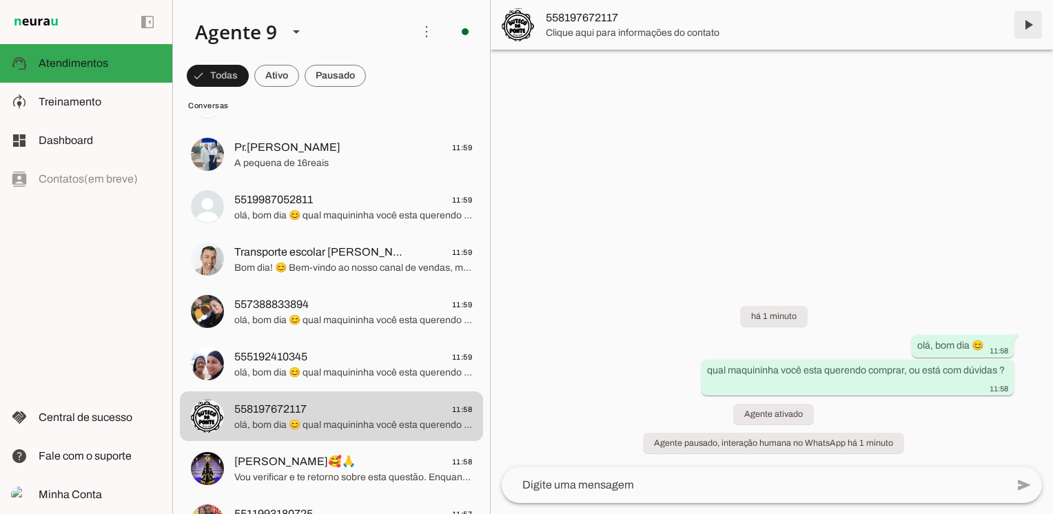
click at [1028, 26] on span at bounding box center [1028, 24] width 33 height 33
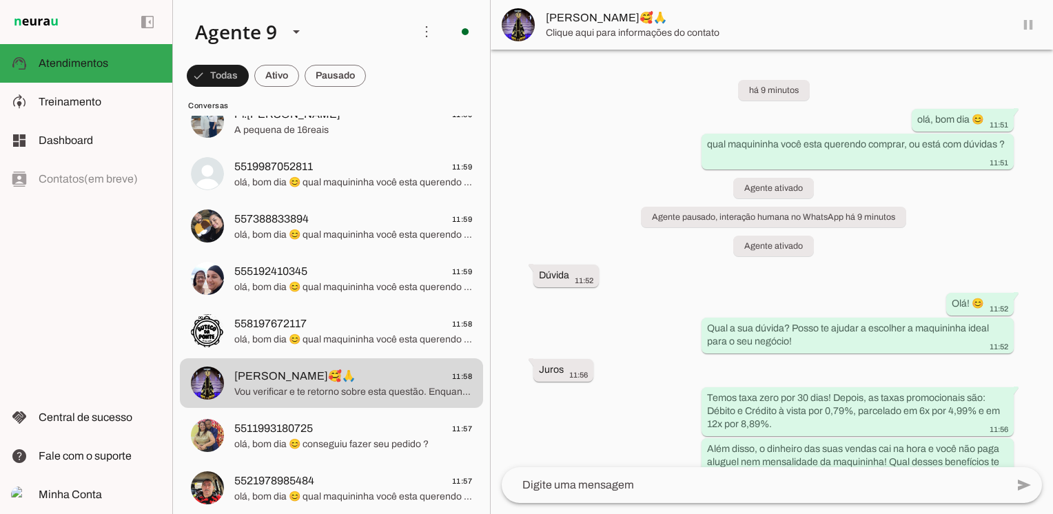
scroll to position [758, 0]
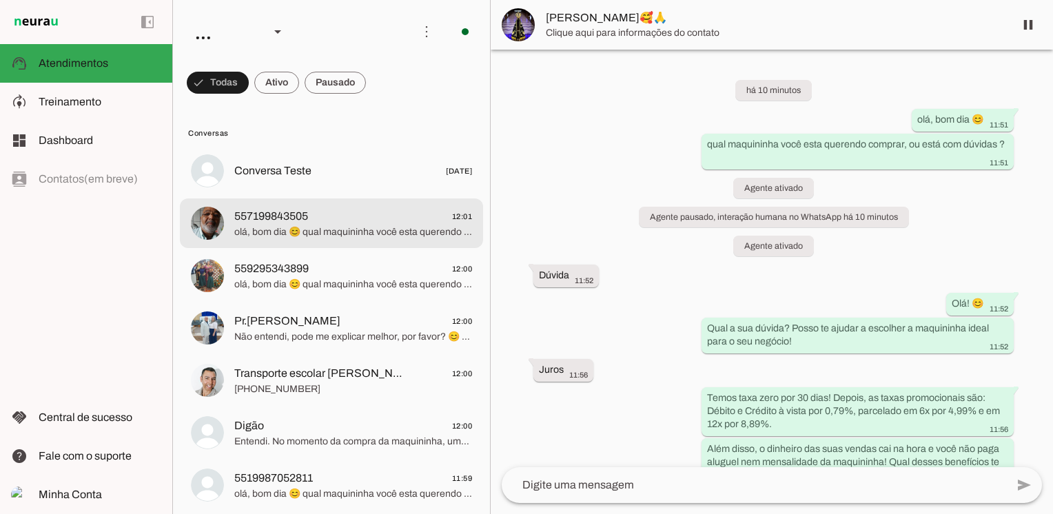
scroll to position [175, 0]
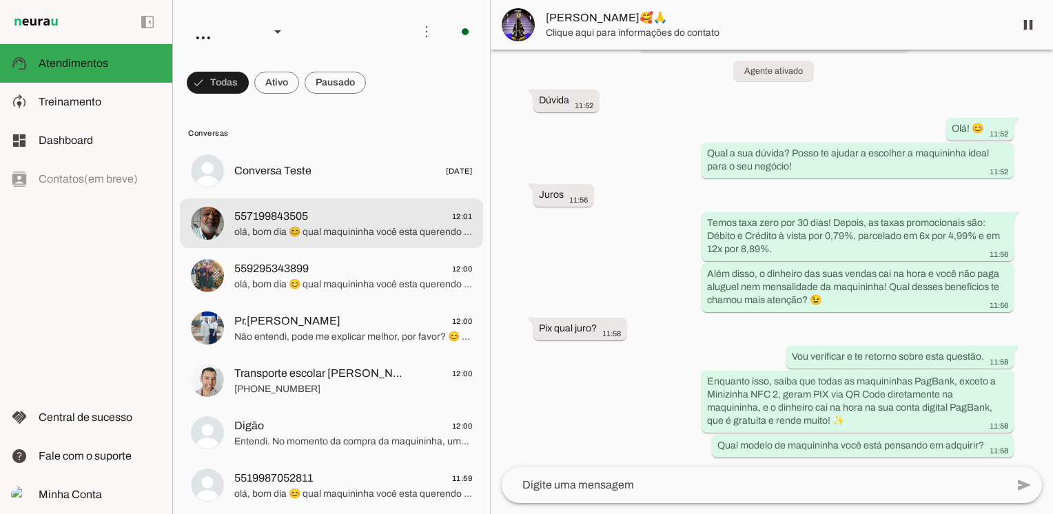
click at [301, 216] on span "557199843505" at bounding box center [271, 216] width 74 height 17
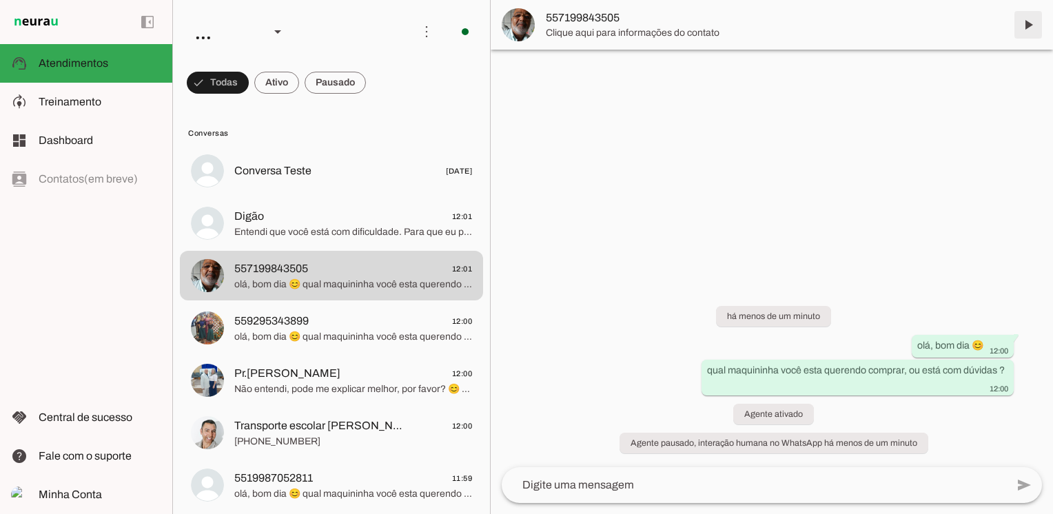
click at [1025, 26] on span at bounding box center [1028, 24] width 33 height 33
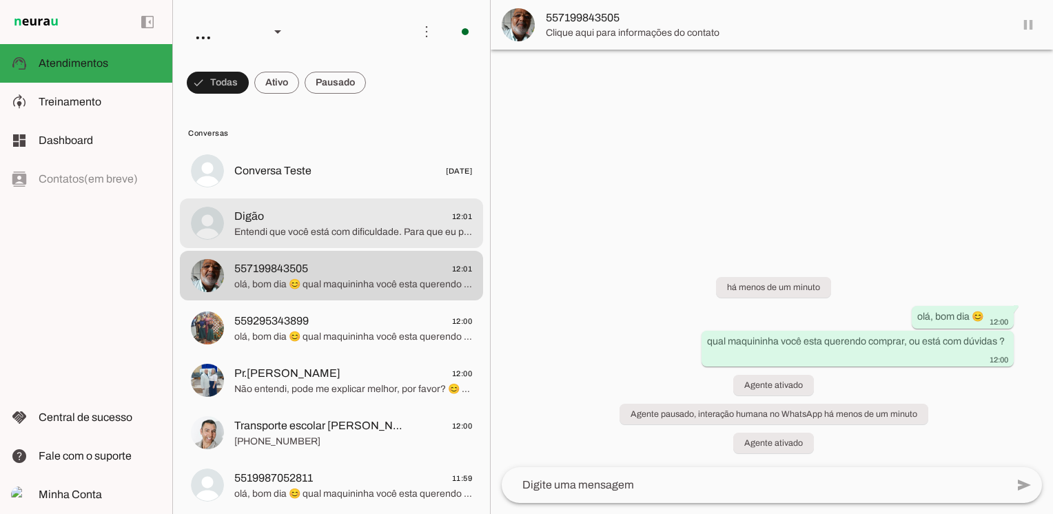
click at [281, 222] on span "Digão 12:01" at bounding box center [353, 216] width 238 height 17
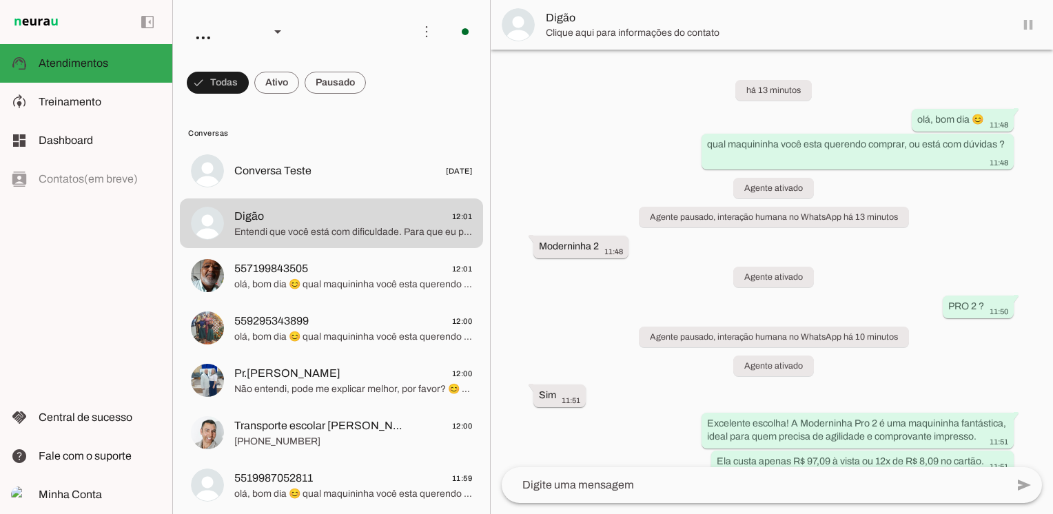
scroll to position [923, 0]
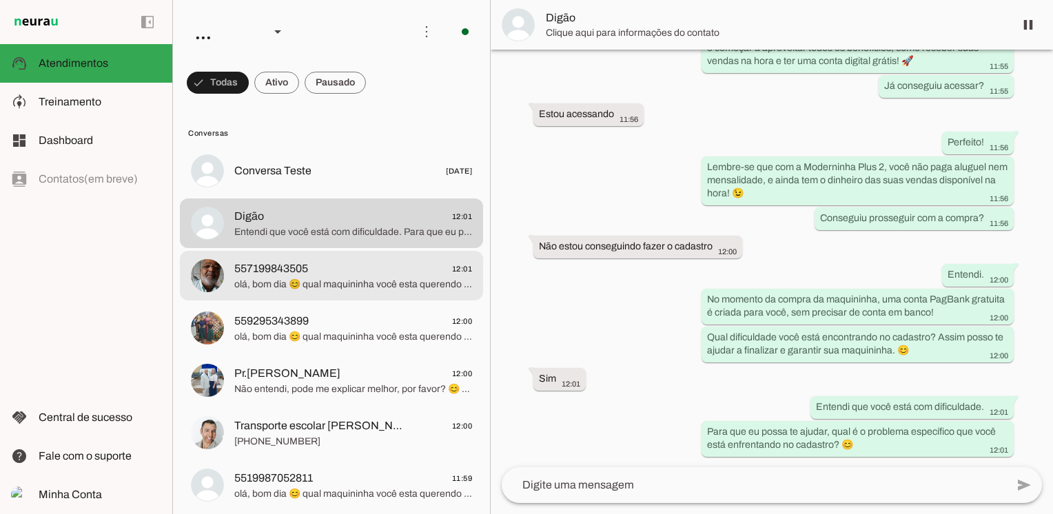
click at [332, 278] on span "olá, bom dia 😊 qual maquininha você esta querendo comprar, ou está com dúvidas ?" at bounding box center [353, 285] width 238 height 14
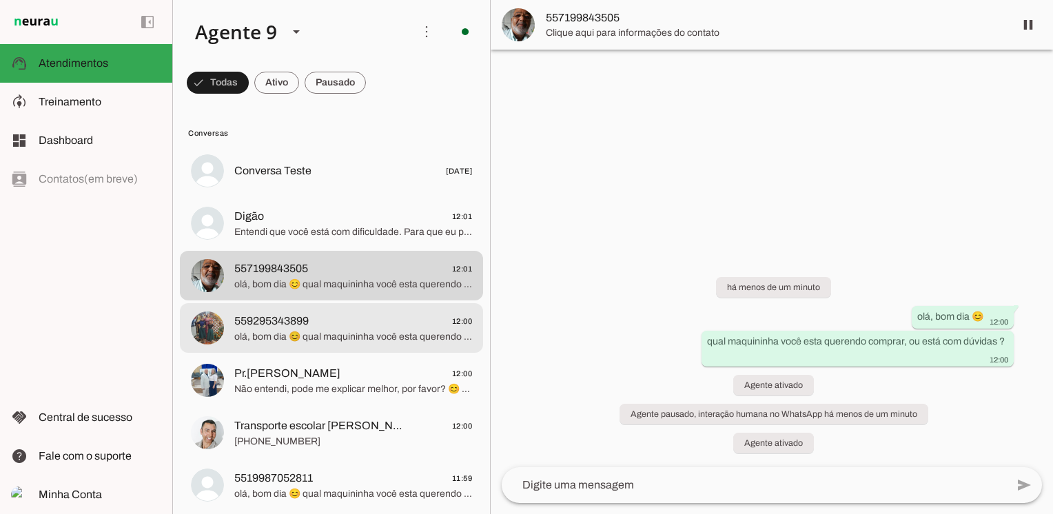
click at [338, 321] on span "559295343899 12:00" at bounding box center [353, 321] width 238 height 17
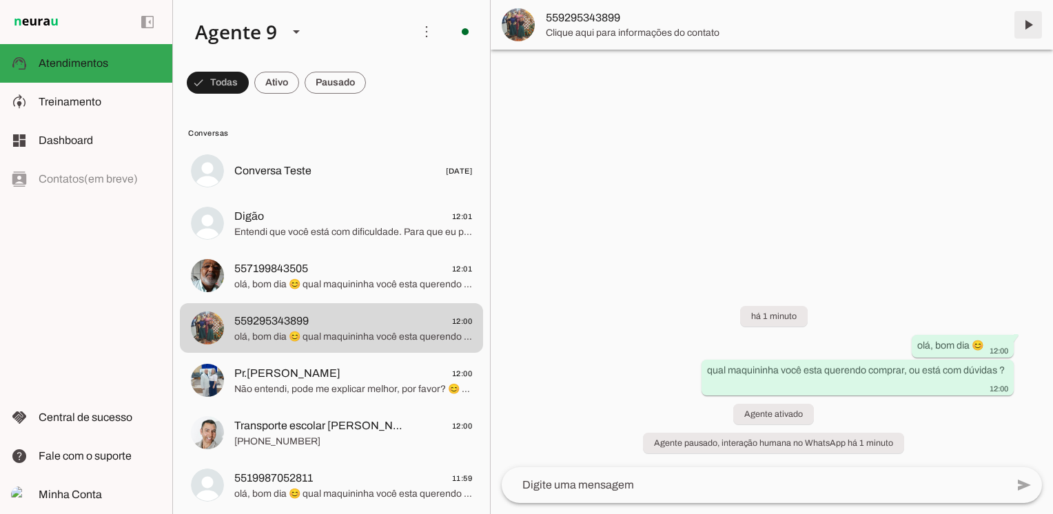
click at [1028, 23] on span at bounding box center [1028, 24] width 33 height 33
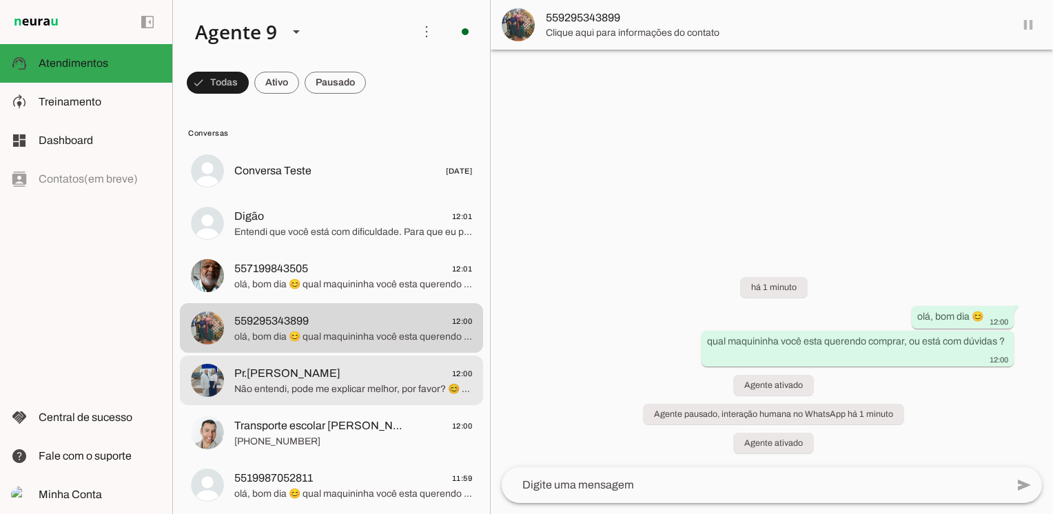
click at [350, 383] on span "Não entendi, pode me explicar melhor, por favor? 😊 A Minizinha NFC 2 é uma exce…" at bounding box center [353, 389] width 238 height 14
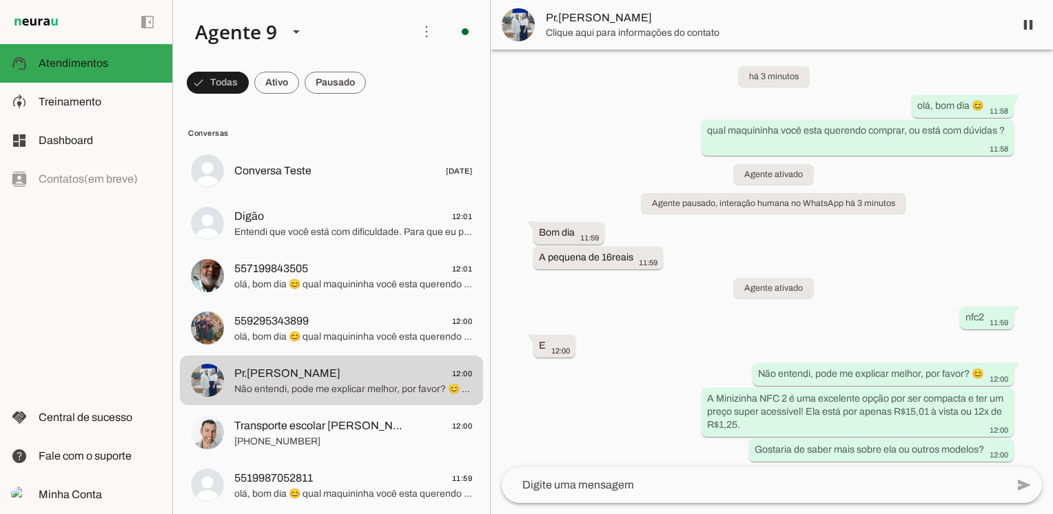
scroll to position [18, 0]
